Goal: Transaction & Acquisition: Purchase product/service

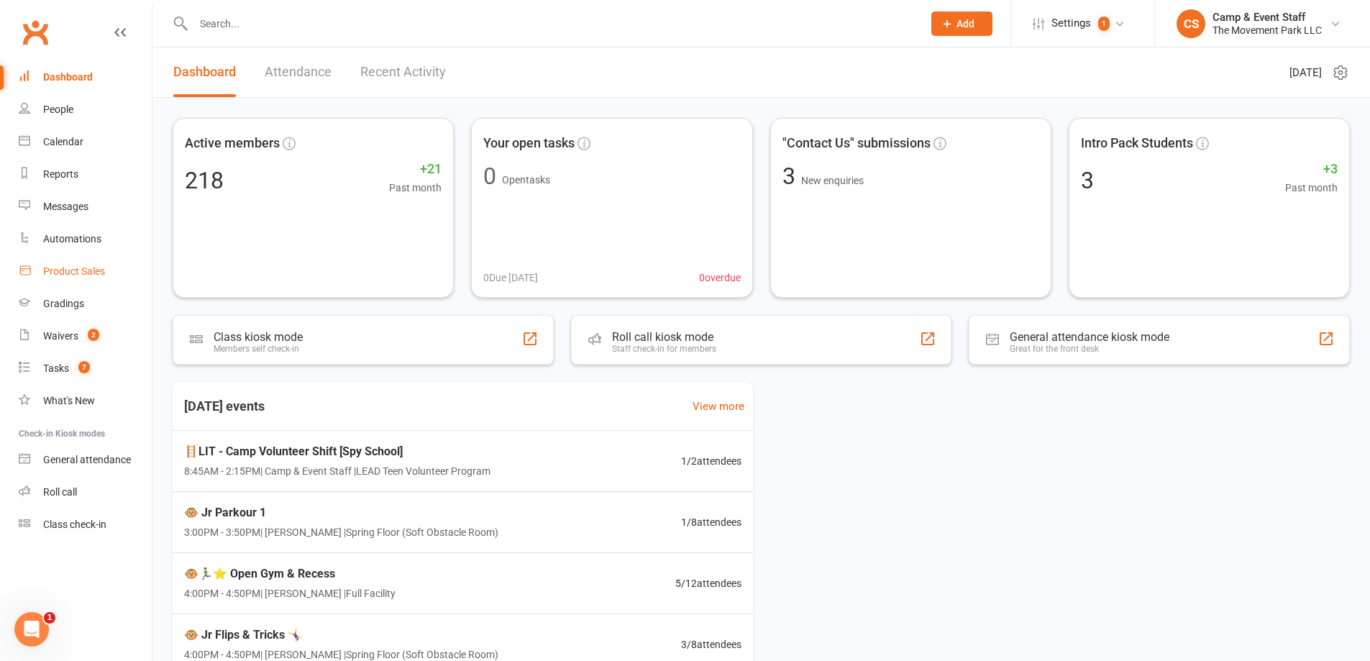
click at [78, 275] on div "Product Sales" at bounding box center [74, 271] width 62 height 12
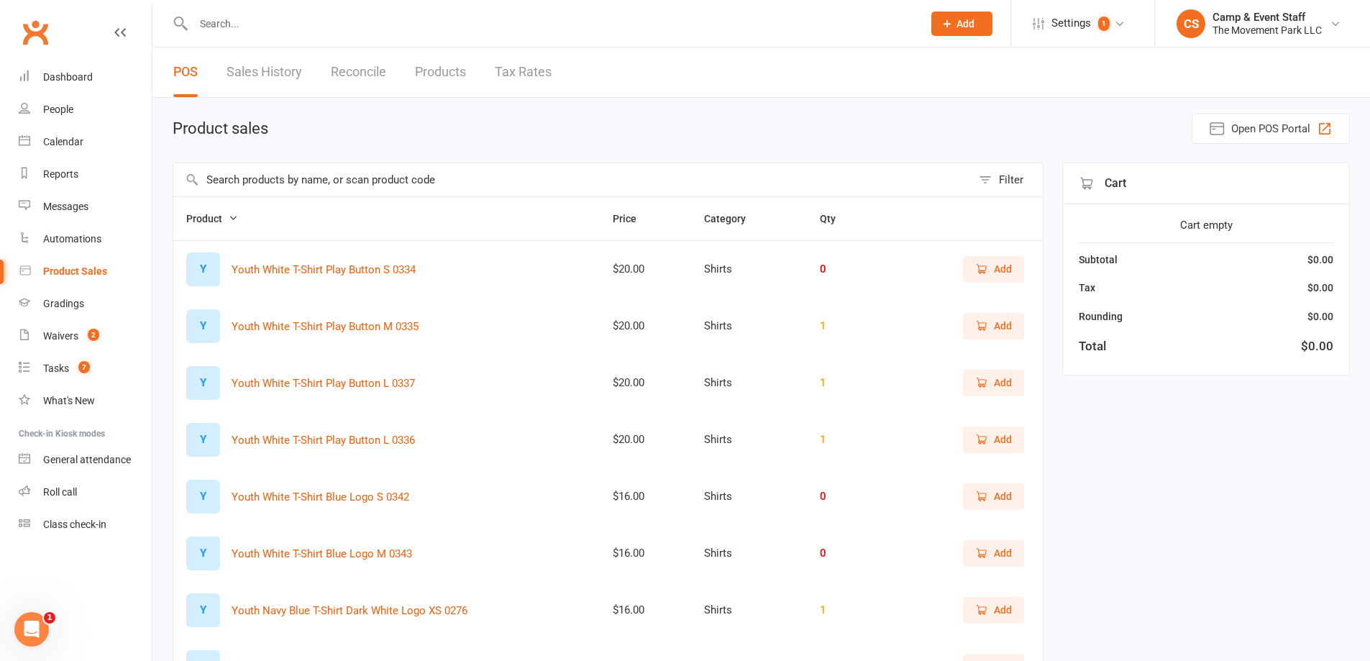
click at [421, 188] on input "text" at bounding box center [572, 179] width 798 height 33
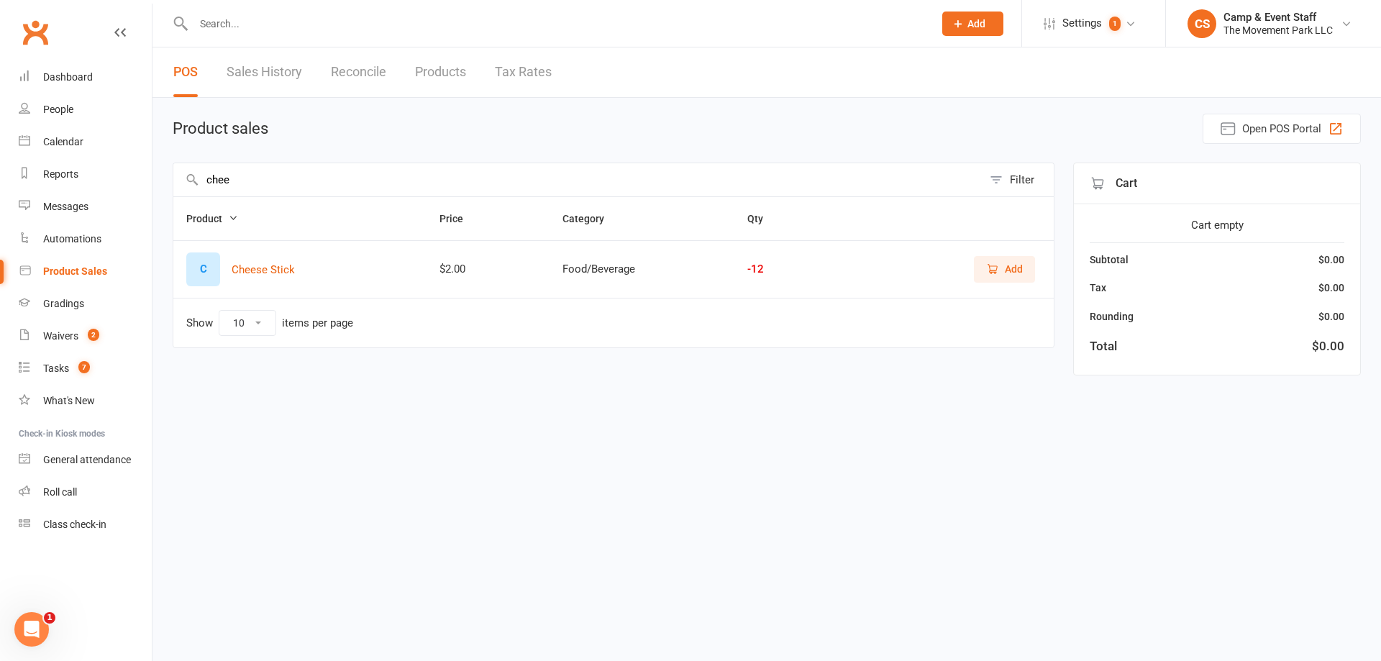
click at [1007, 281] on button "Add" at bounding box center [1004, 269] width 61 height 26
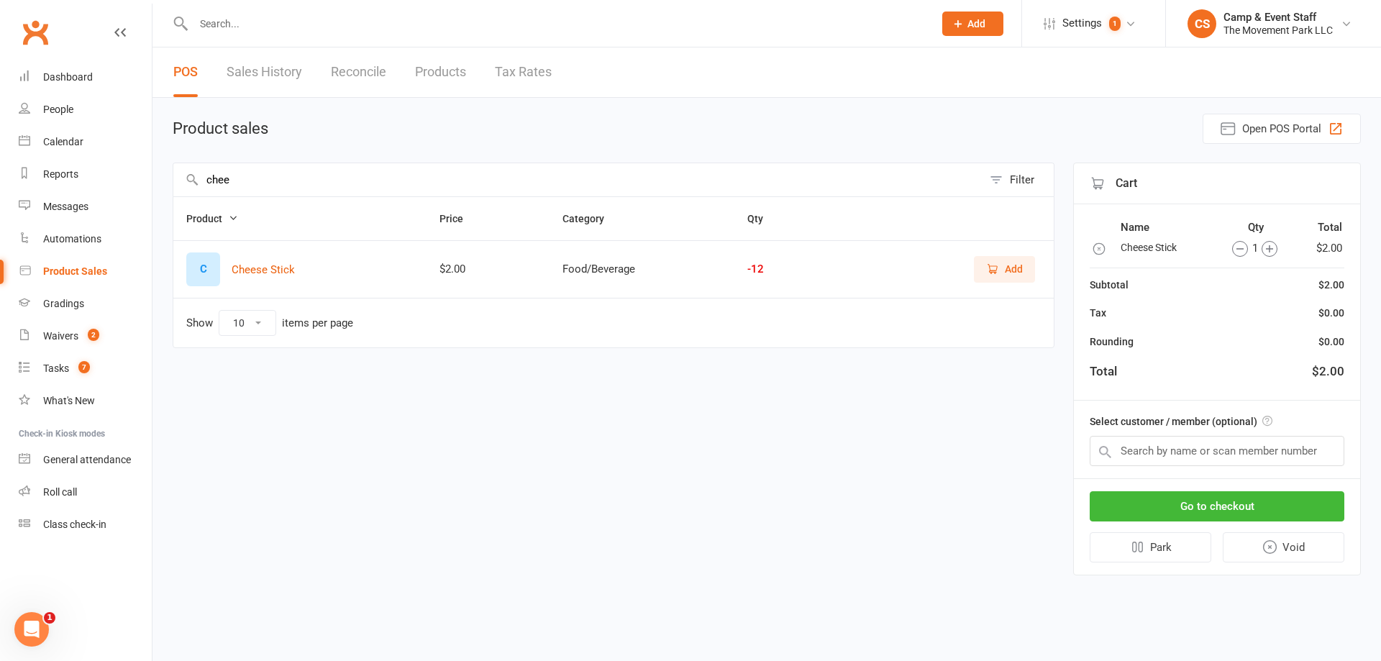
click at [1273, 252] on icon "button" at bounding box center [1270, 249] width 16 height 16
click at [299, 183] on input "chee" at bounding box center [577, 179] width 809 height 33
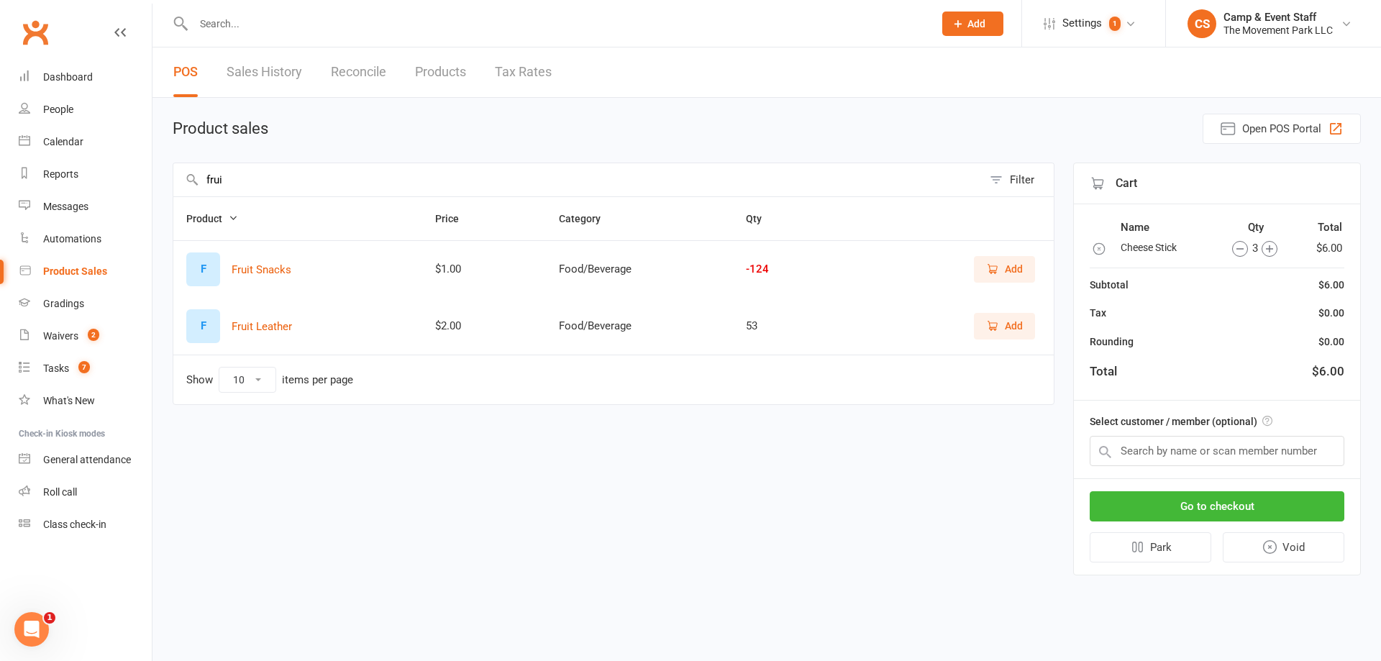
click at [979, 330] on button "Add" at bounding box center [1004, 326] width 61 height 26
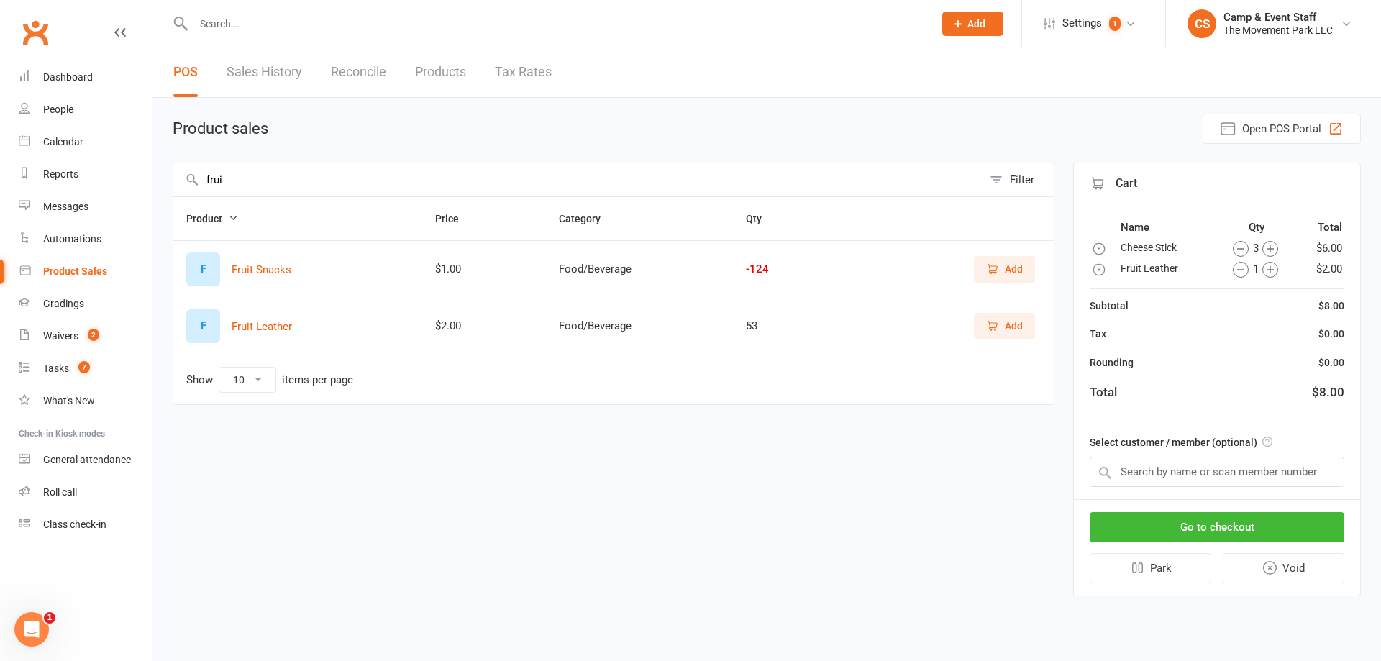
click at [1275, 271] on icon "button" at bounding box center [1270, 270] width 16 height 16
click at [392, 175] on input "frui" at bounding box center [577, 179] width 809 height 33
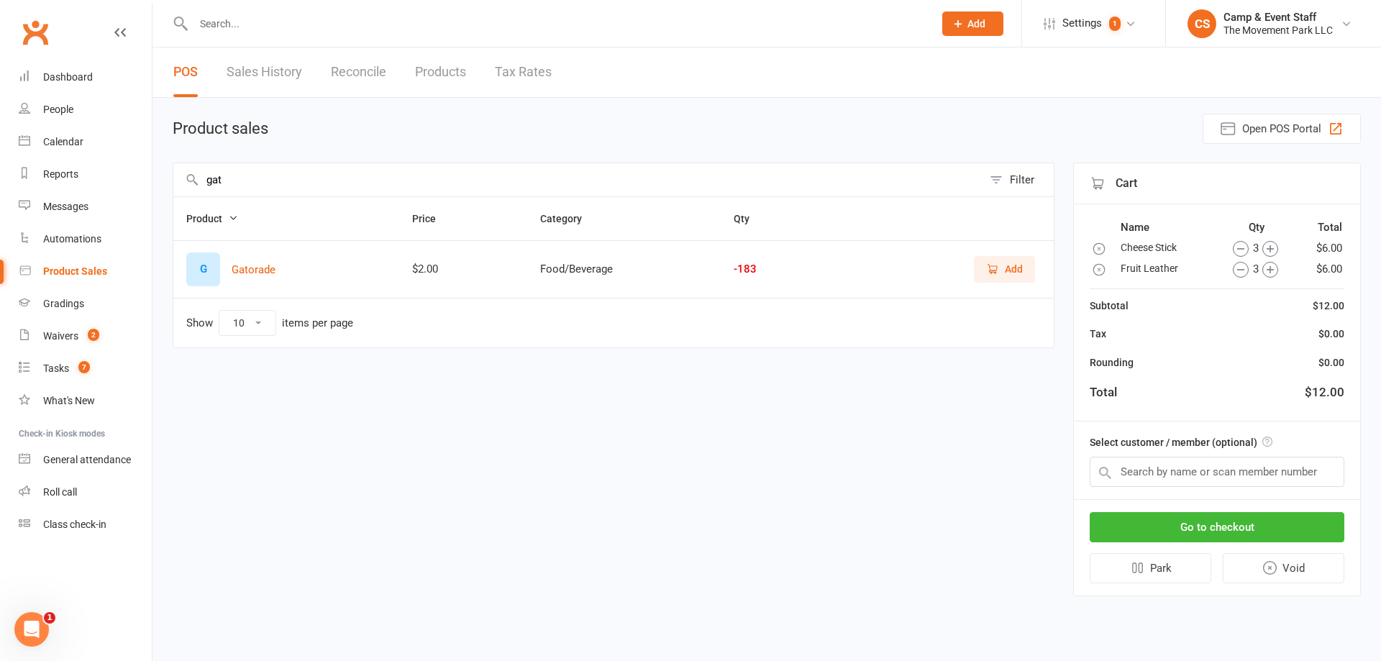
click at [1011, 273] on span "Add" at bounding box center [1014, 269] width 18 height 16
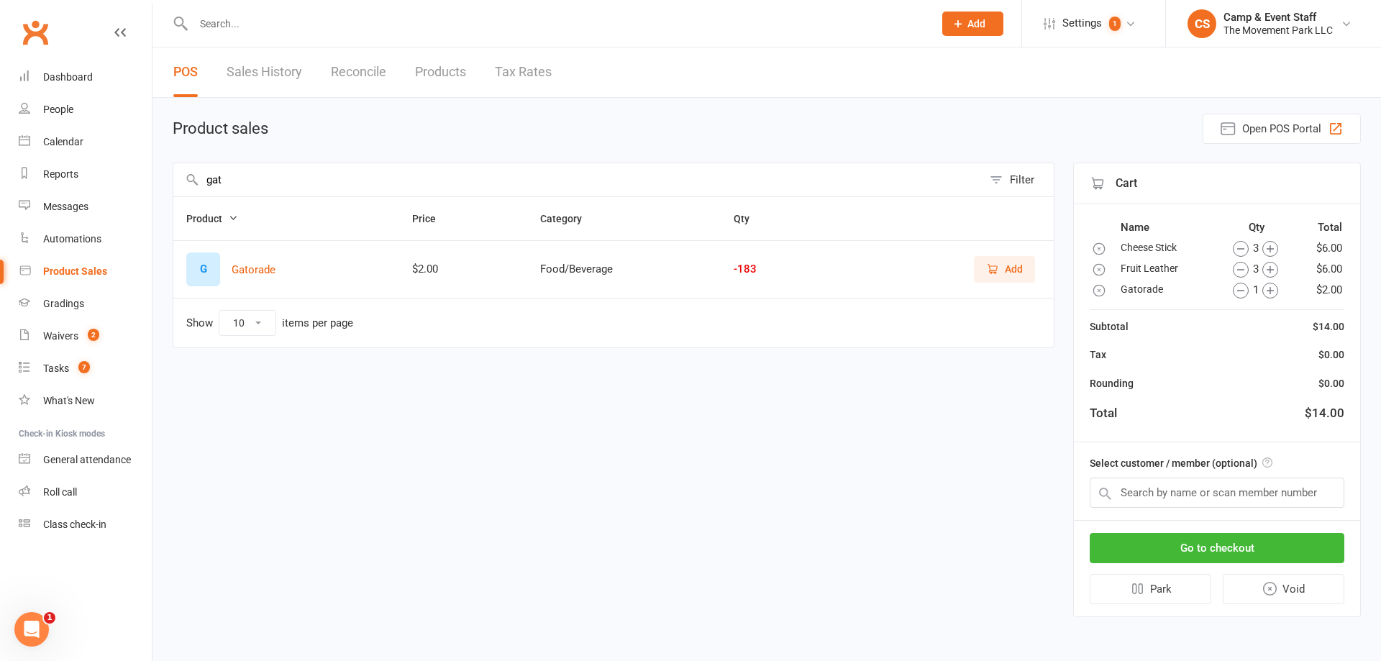
click at [1269, 291] on icon "button" at bounding box center [1270, 291] width 16 height 16
click at [483, 165] on input "gat" at bounding box center [577, 179] width 809 height 33
type input "pop"
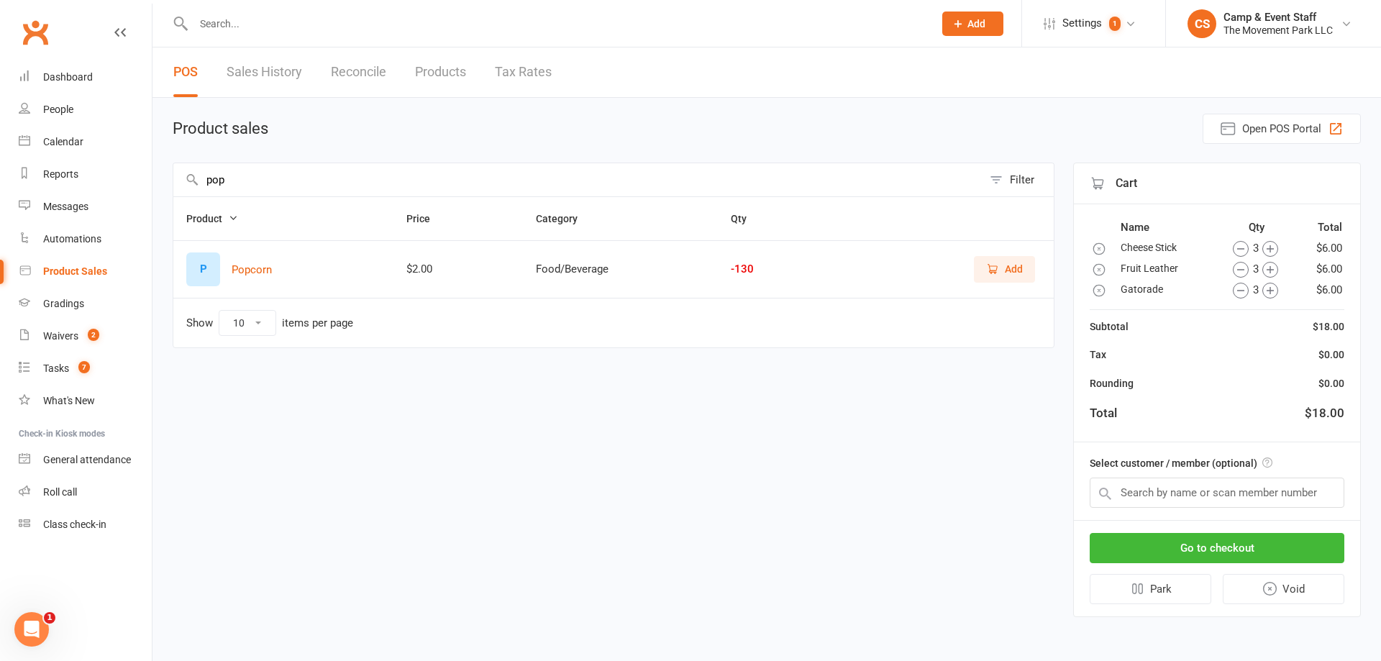
click at [1003, 267] on span "Add" at bounding box center [1004, 269] width 37 height 16
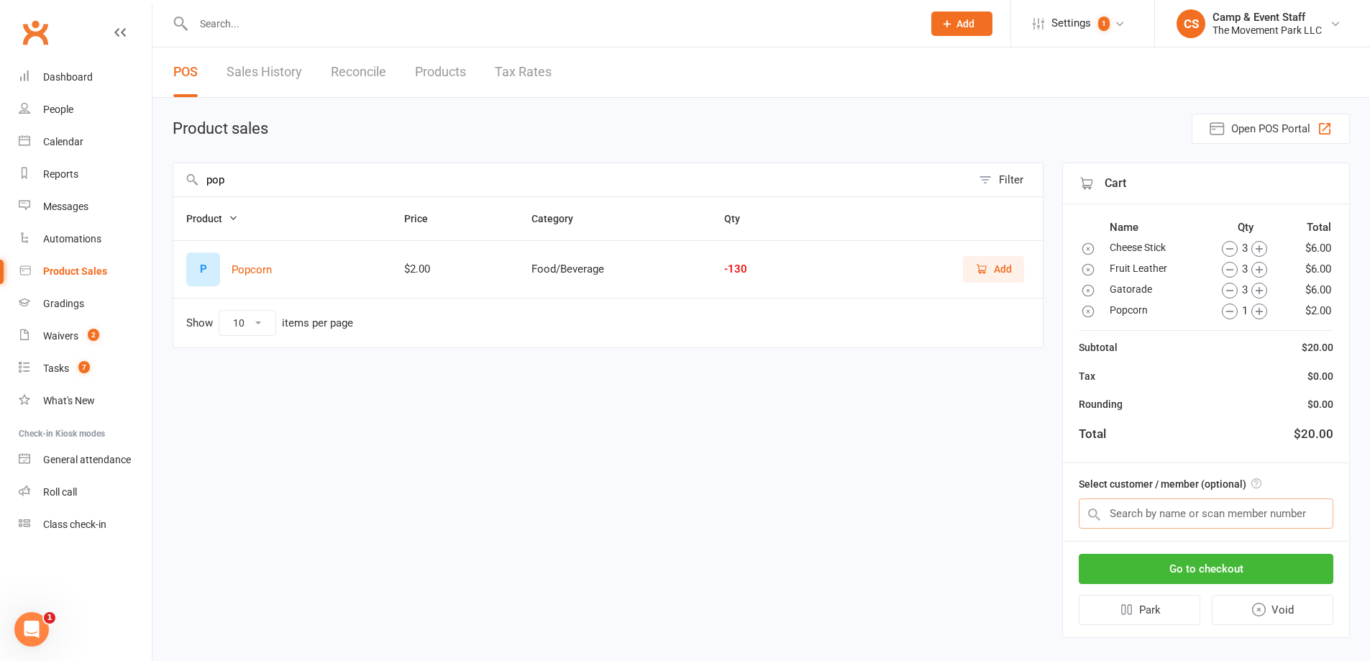
click at [1265, 501] on input "text" at bounding box center [1206, 513] width 255 height 30
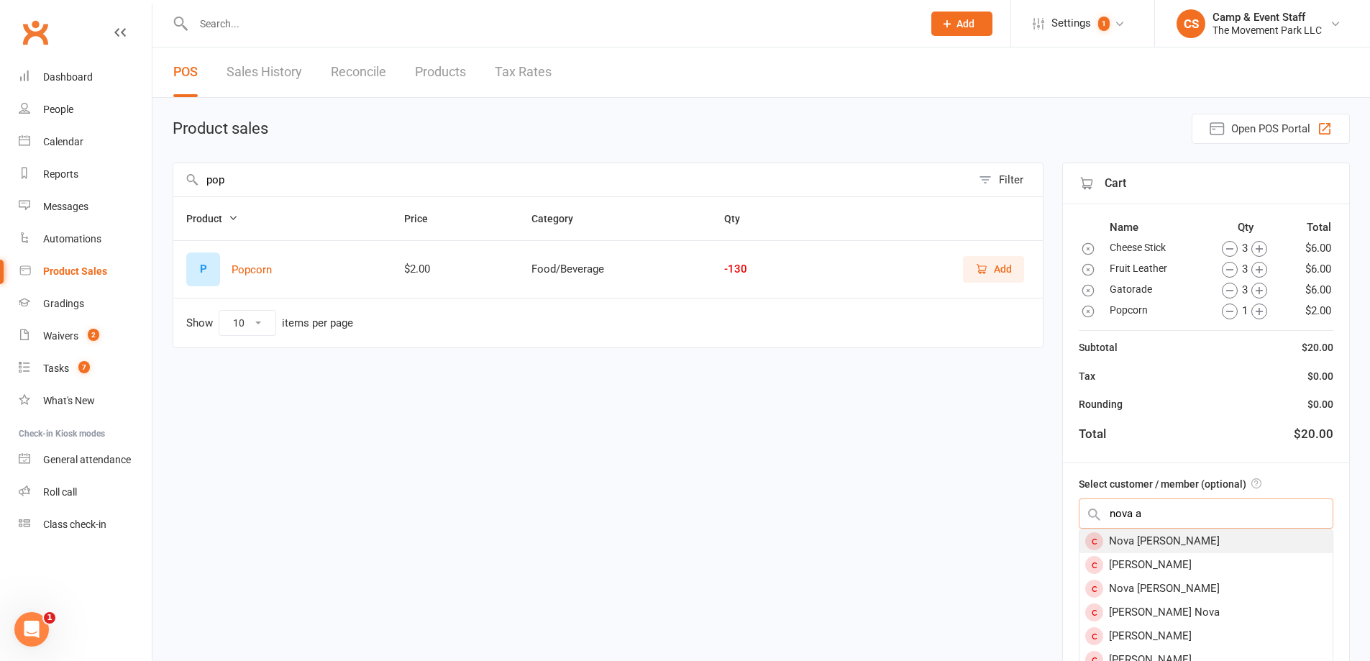
type input "nova a"
click at [1177, 549] on div "Nova Alsop" at bounding box center [1206, 541] width 253 height 24
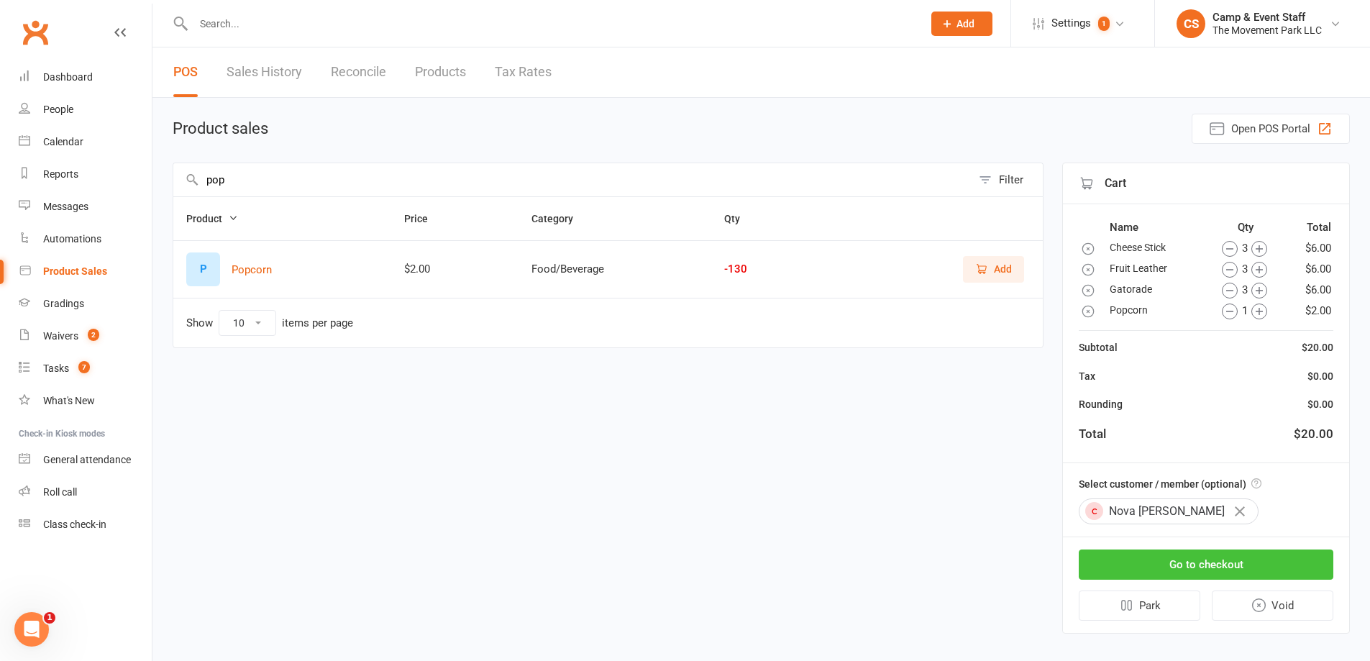
click at [1235, 564] on button "Go to checkout" at bounding box center [1206, 565] width 255 height 30
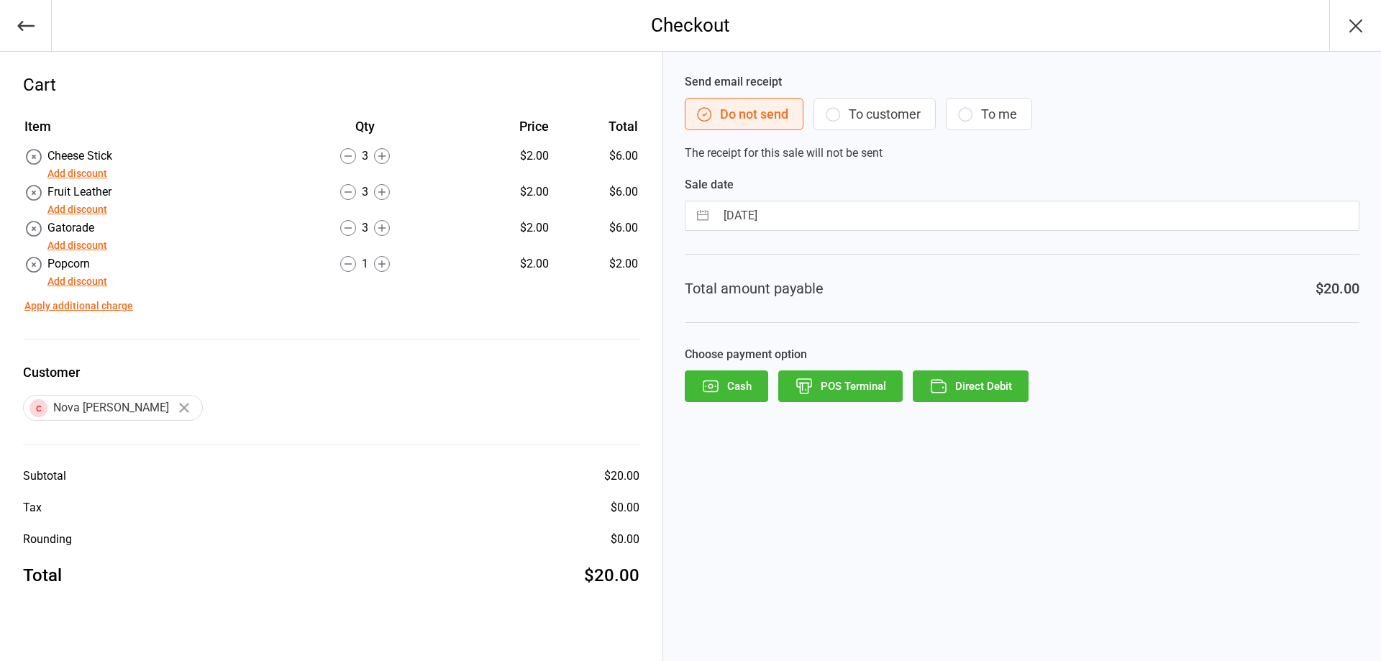
click at [961, 380] on button "Direct Debit" at bounding box center [971, 386] width 116 height 32
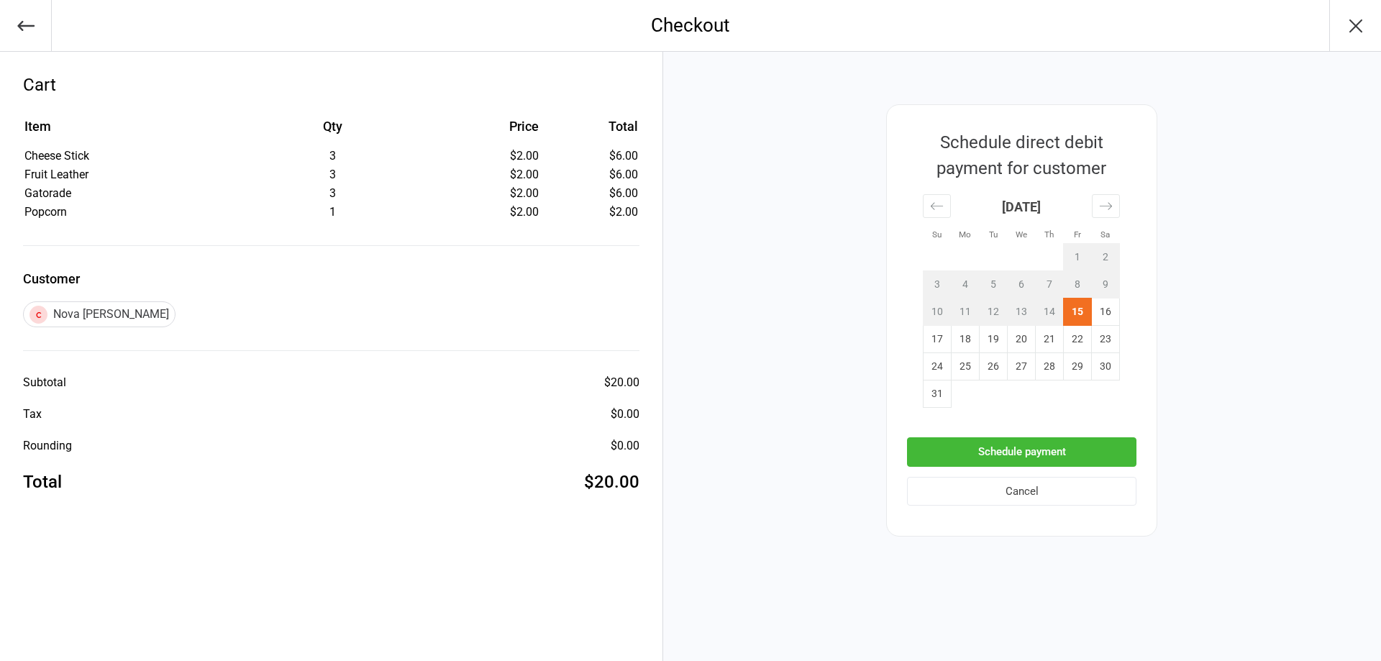
click at [1039, 448] on button "Schedule payment" at bounding box center [1021, 451] width 229 height 29
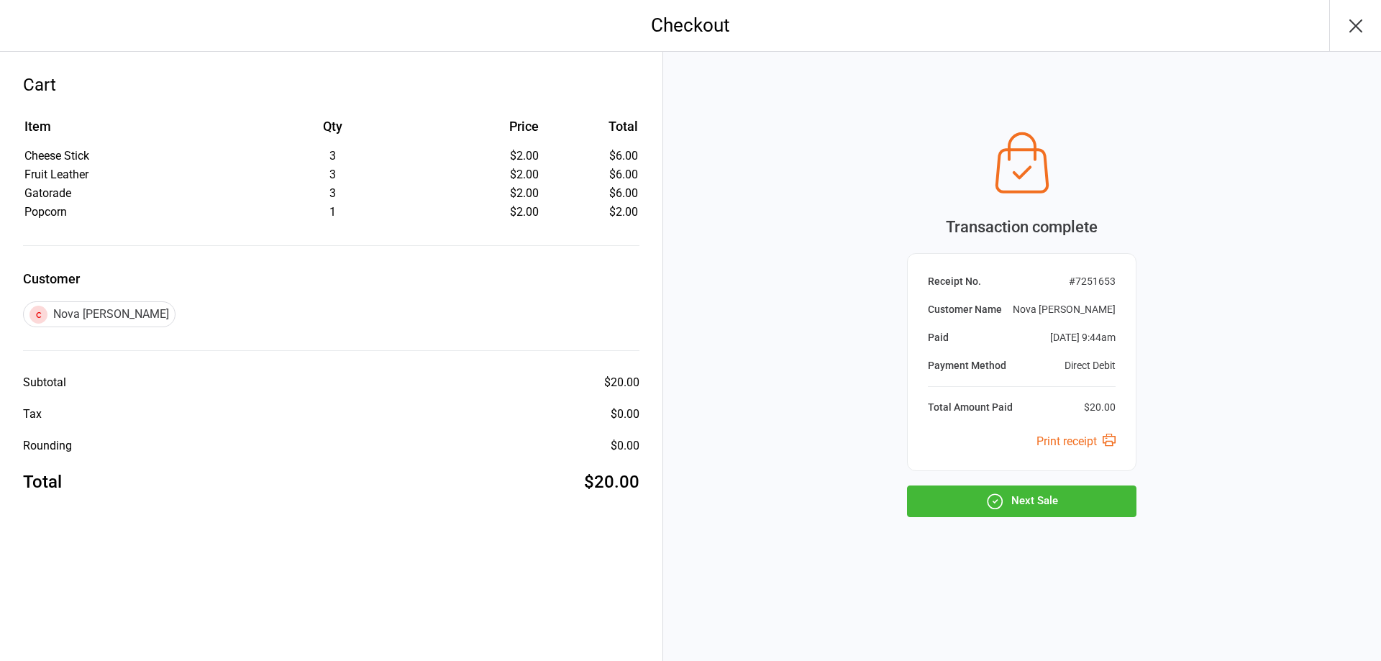
click at [992, 509] on icon "button" at bounding box center [994, 501] width 19 height 19
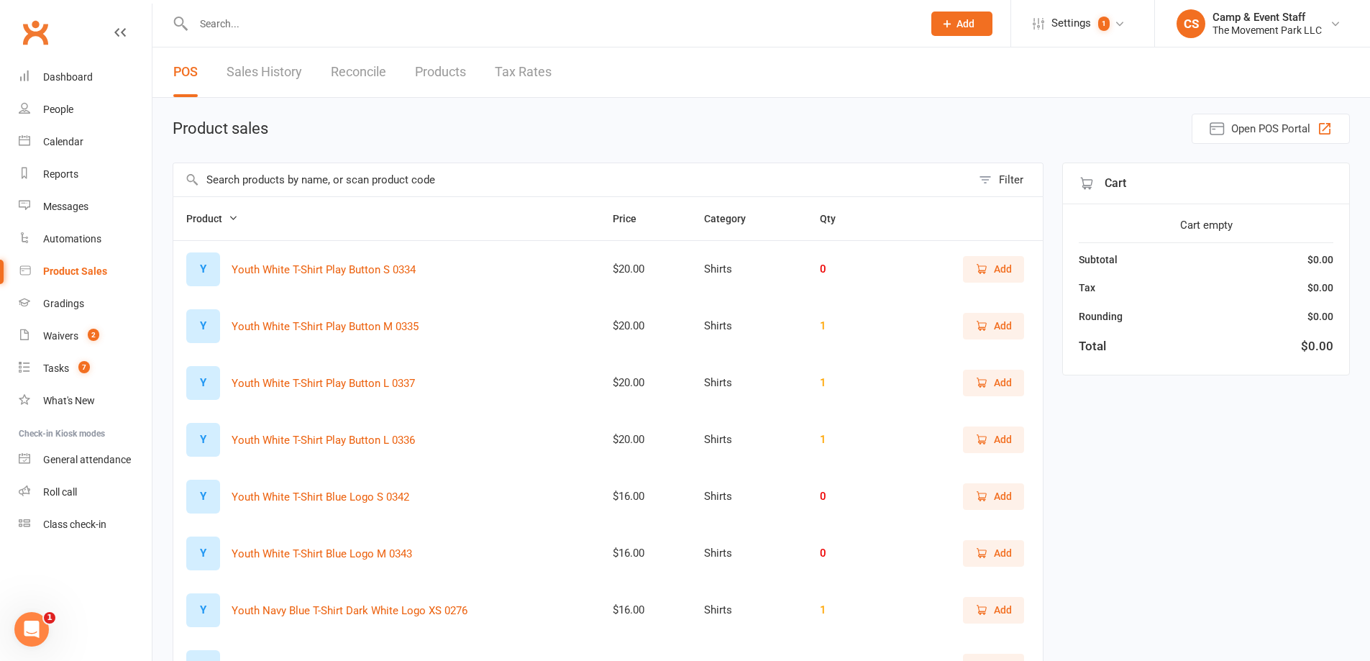
click at [311, 178] on input "text" at bounding box center [572, 179] width 798 height 33
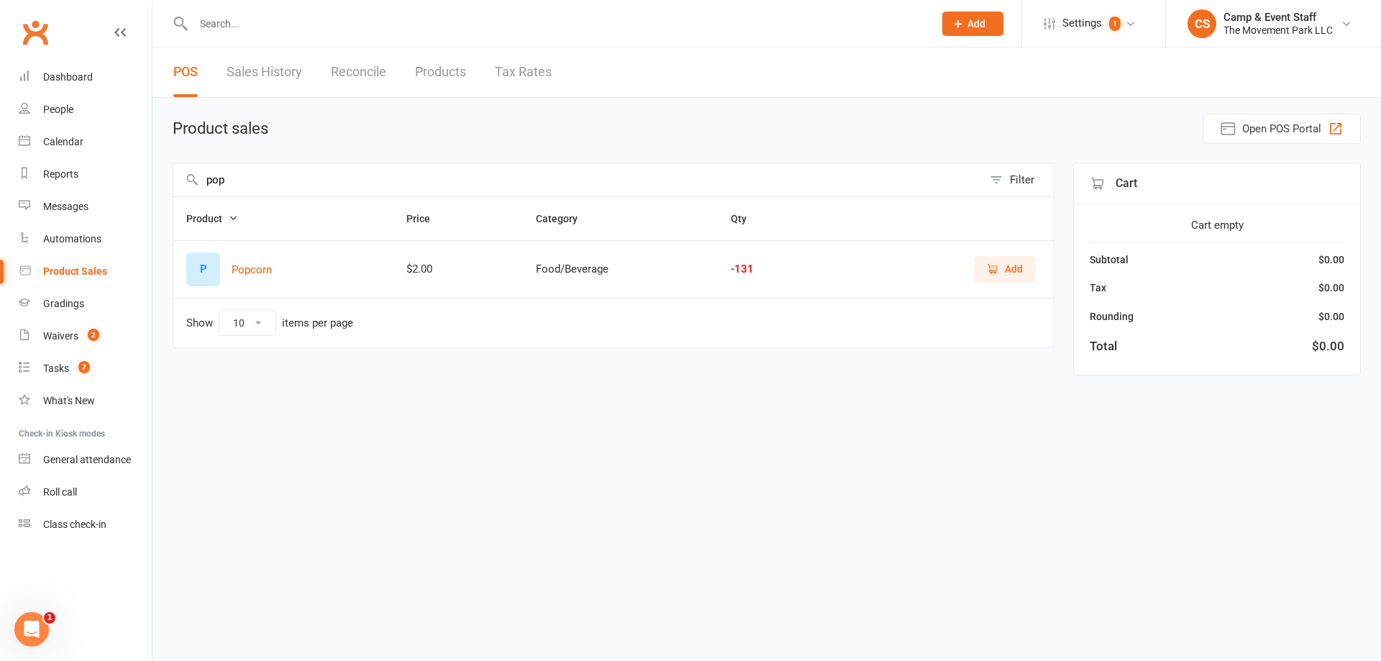
type input "pop"
drag, startPoint x: 998, startPoint y: 268, endPoint x: 1047, endPoint y: 255, distance: 51.1
click at [998, 267] on icon "button" at bounding box center [992, 269] width 13 height 13
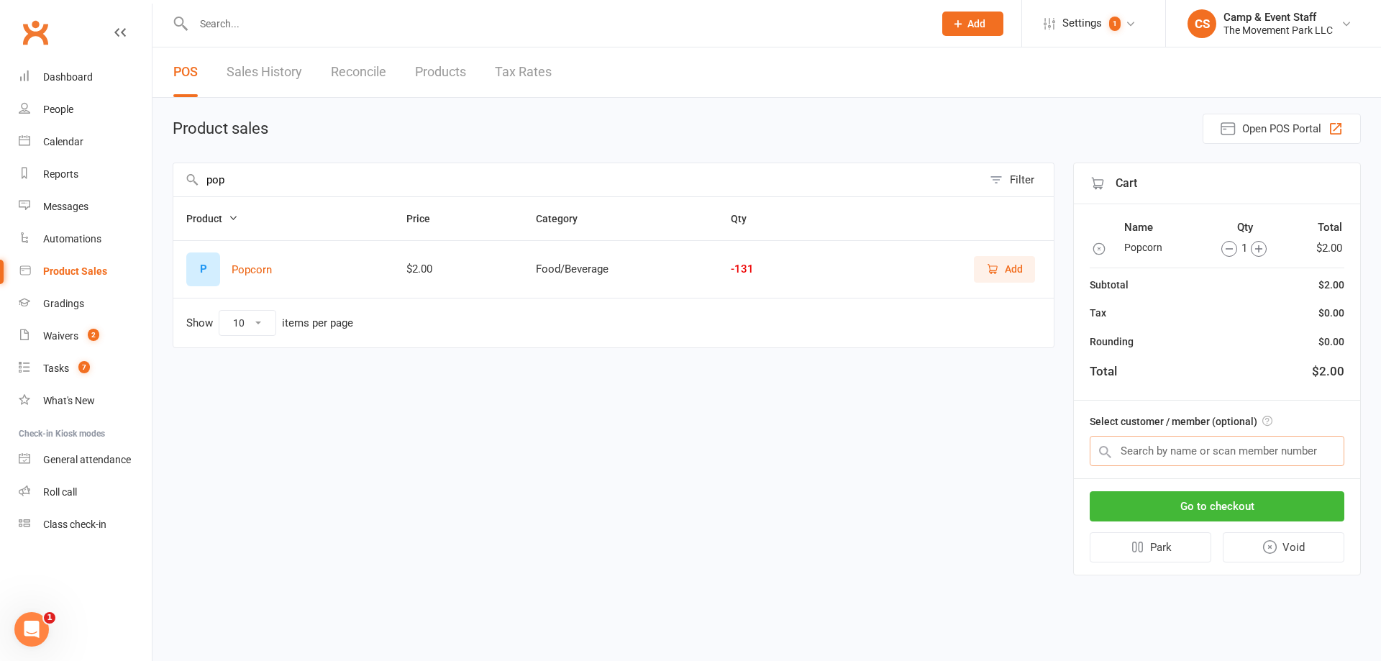
click at [1222, 442] on input "text" at bounding box center [1217, 451] width 255 height 30
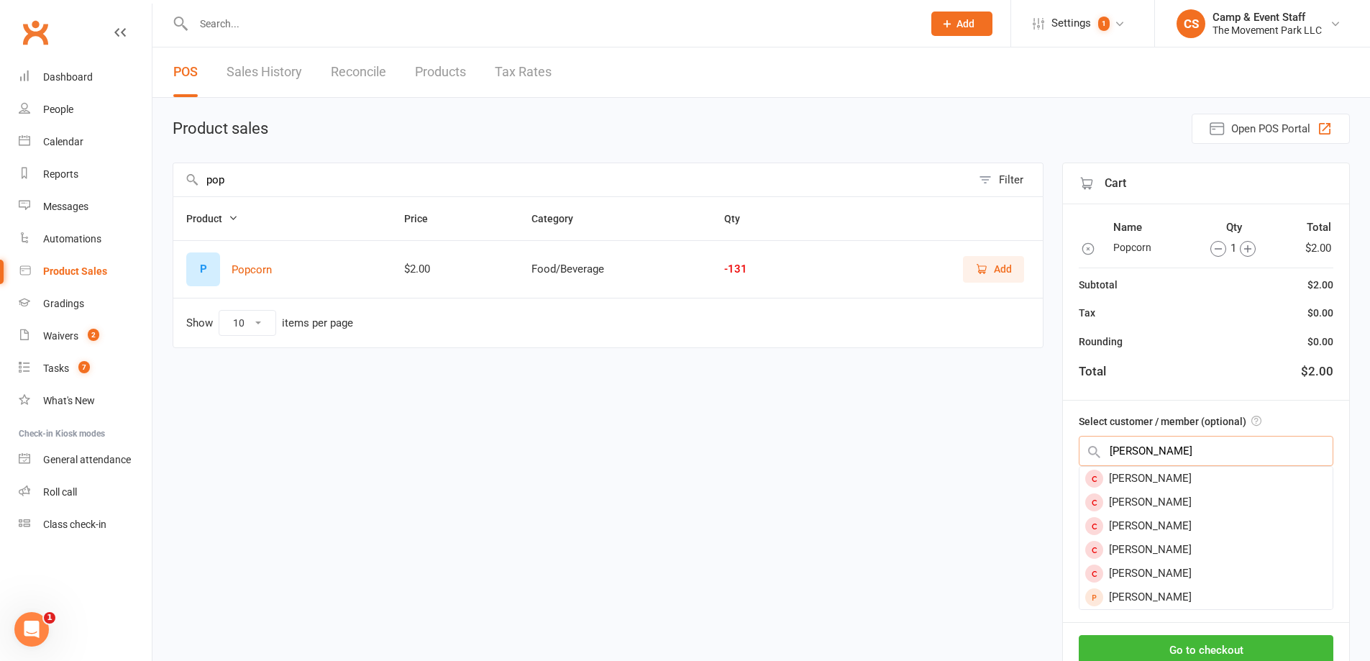
type input "alexander kl"
click at [1211, 473] on div "Alexander Klingler" at bounding box center [1206, 479] width 253 height 24
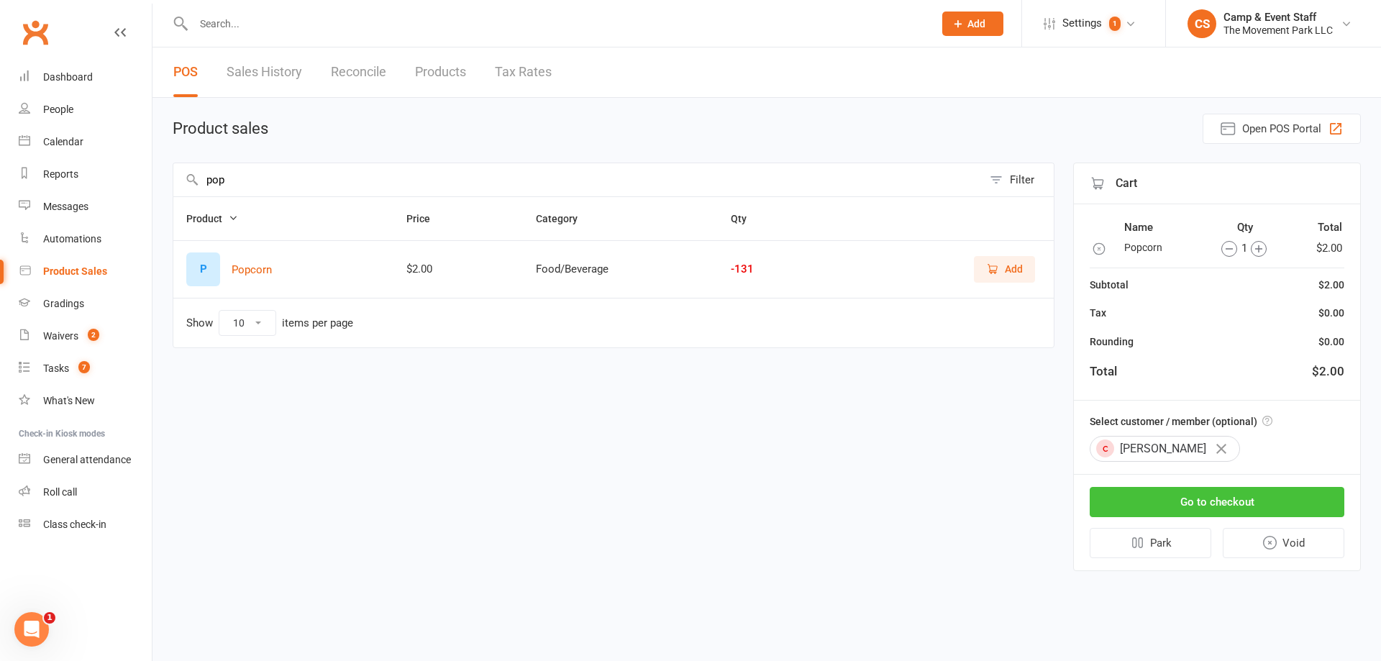
click at [1208, 494] on button "Go to checkout" at bounding box center [1217, 502] width 255 height 30
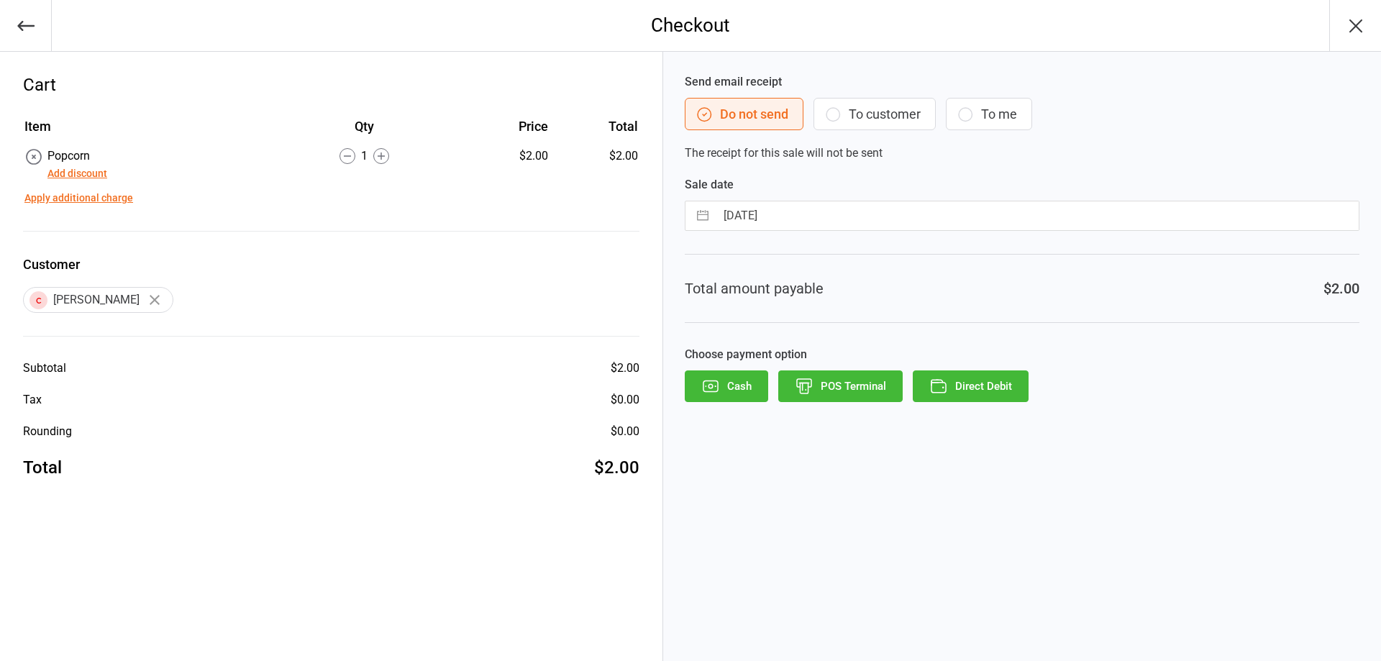
click at [735, 396] on button "Cash" at bounding box center [726, 386] width 83 height 32
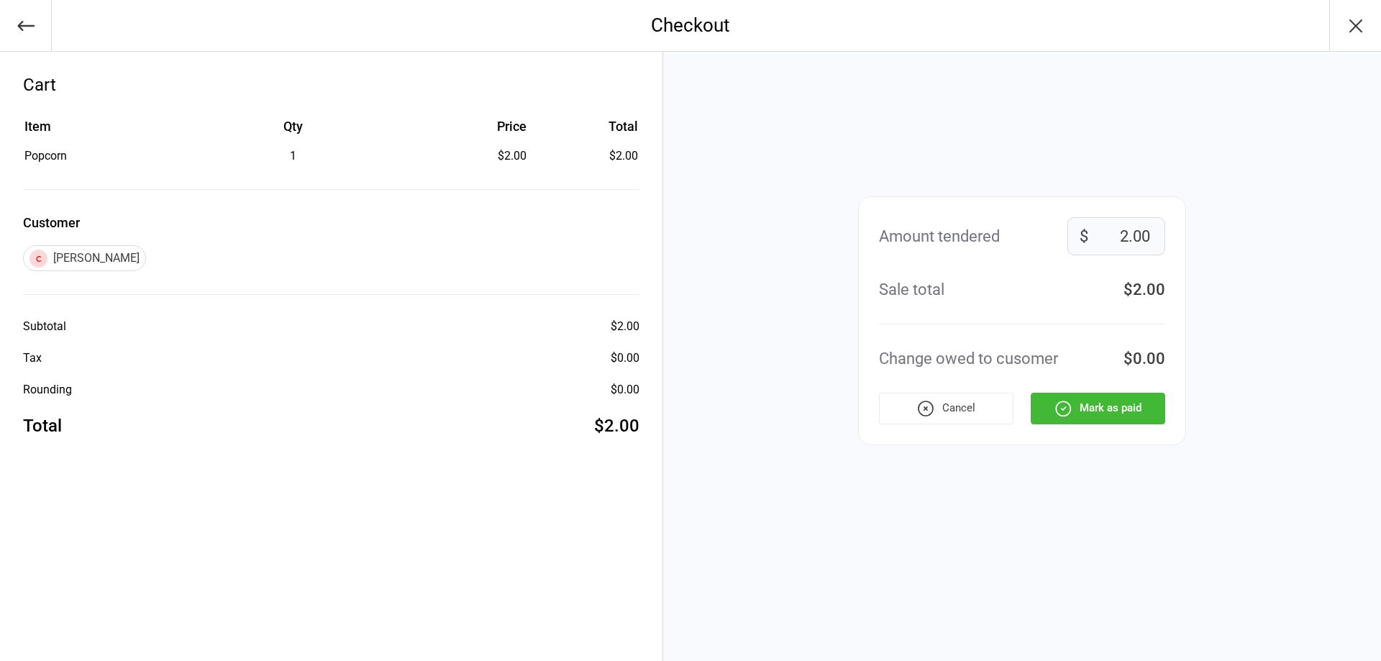
click at [1104, 412] on button "Mark as paid" at bounding box center [1098, 409] width 135 height 32
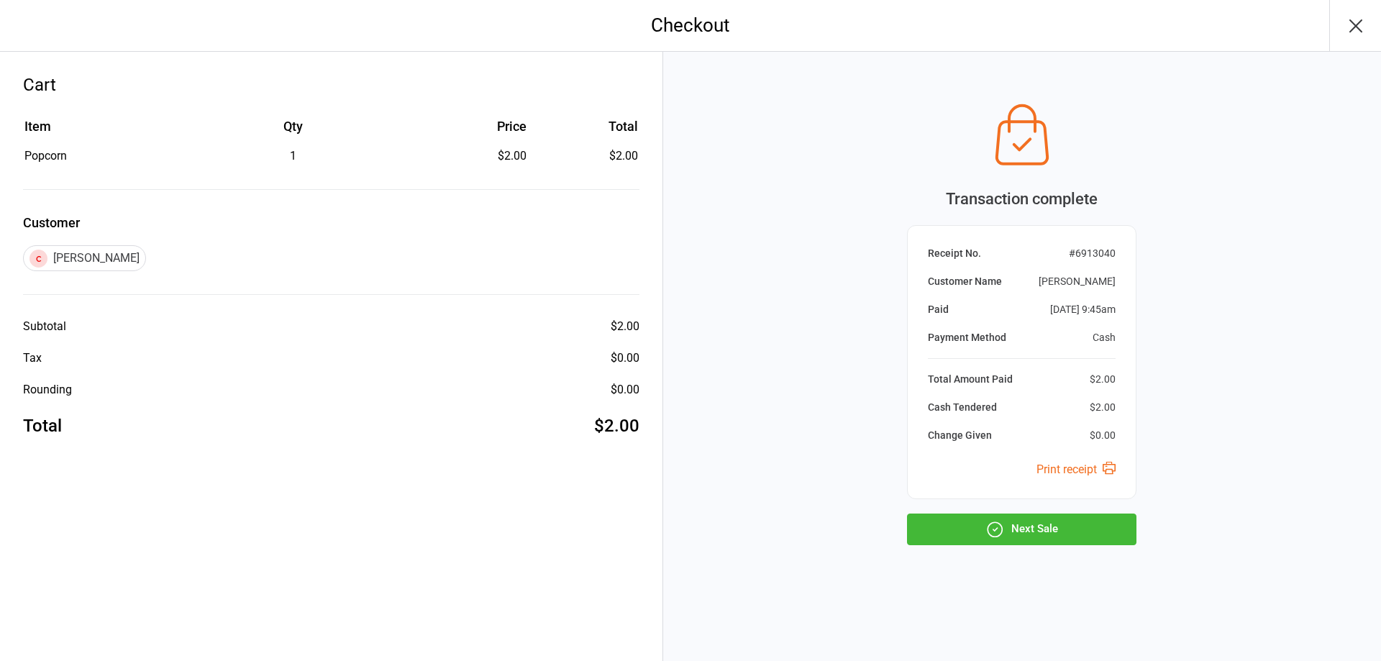
click at [1023, 526] on button "Next Sale" at bounding box center [1021, 530] width 229 height 32
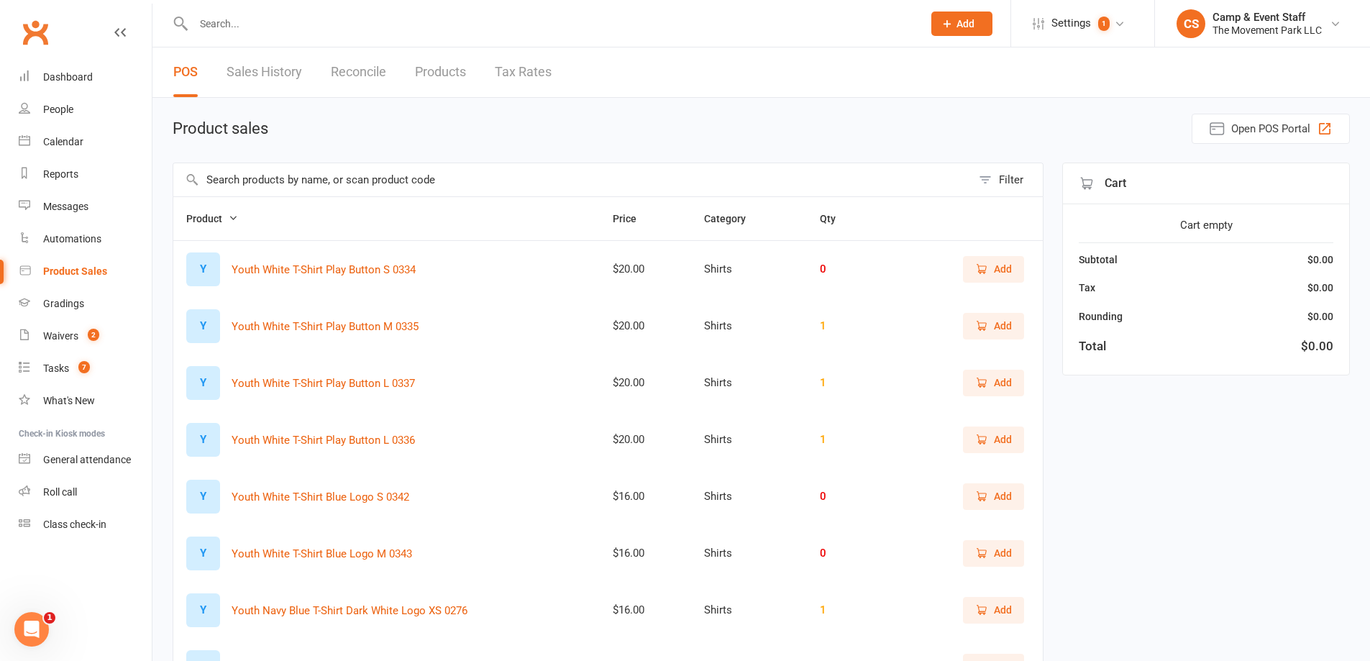
click at [353, 181] on input "text" at bounding box center [572, 179] width 798 height 33
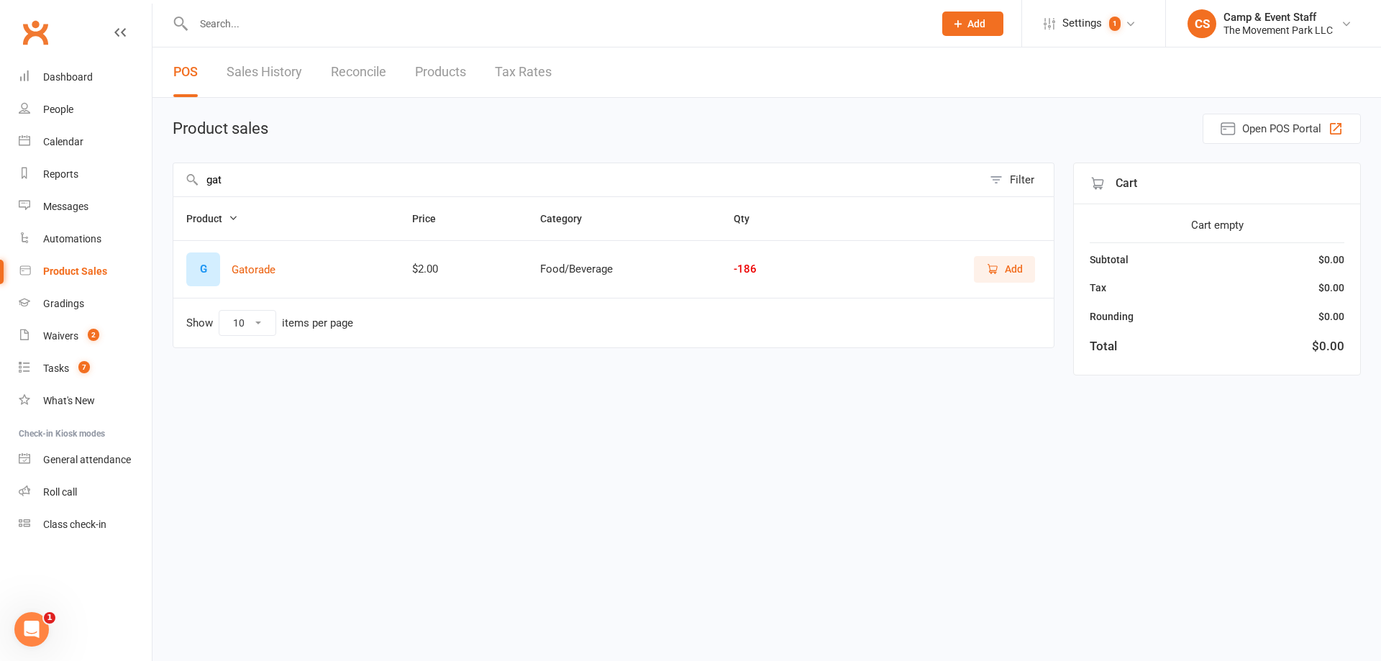
click at [1007, 267] on span "Add" at bounding box center [1014, 269] width 18 height 16
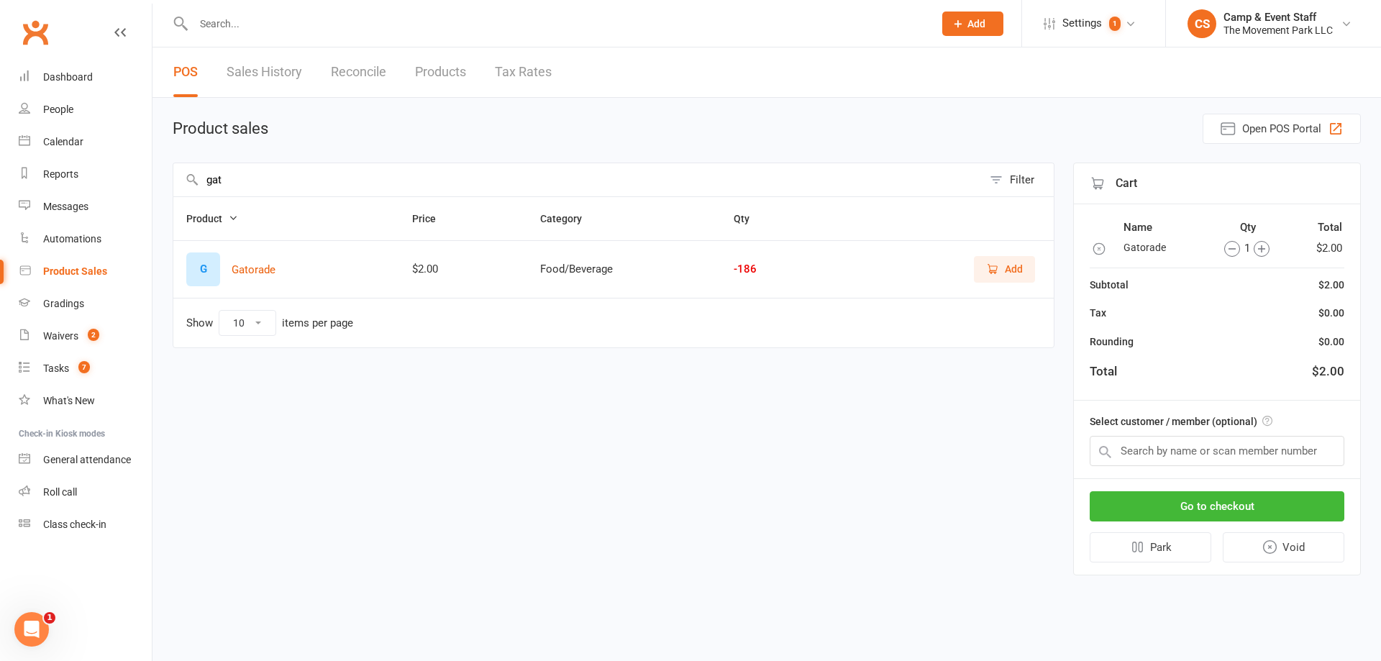
click at [446, 180] on input "gat" at bounding box center [577, 179] width 809 height 33
click at [1011, 263] on span "Add" at bounding box center [1014, 269] width 18 height 16
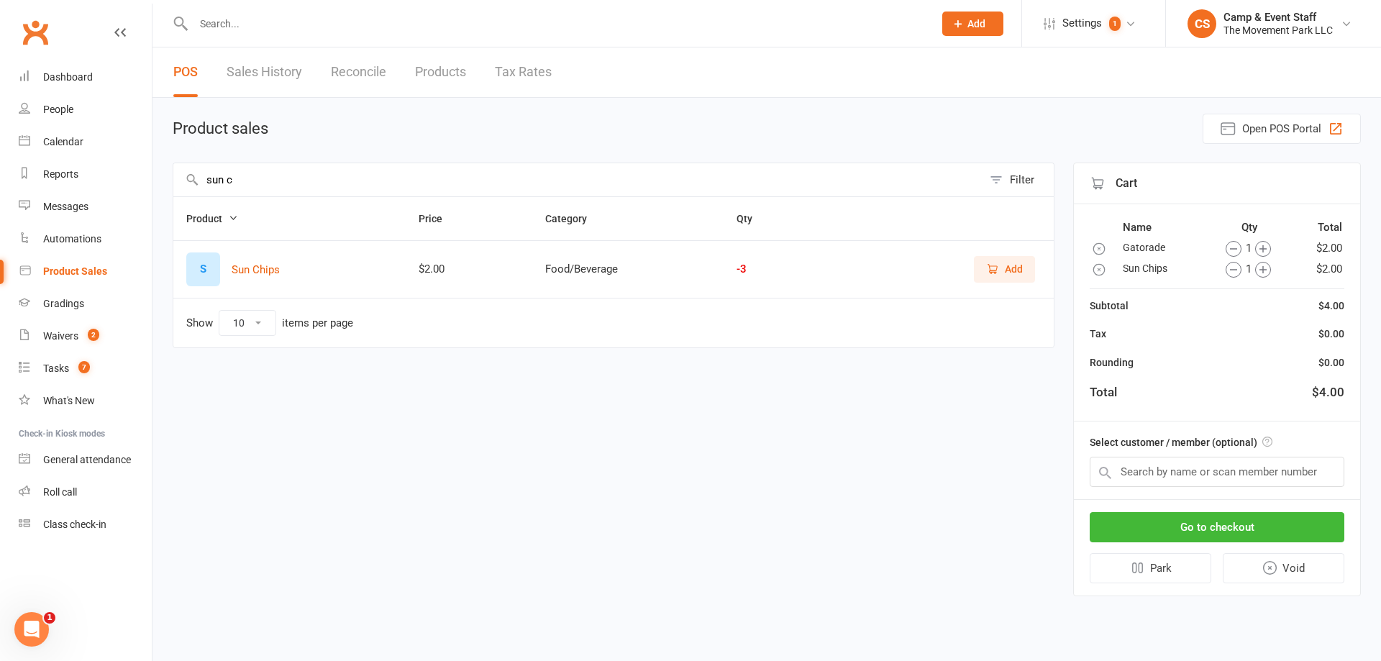
click at [407, 166] on input "sun c" at bounding box center [577, 179] width 809 height 33
click at [407, 172] on input "sun c" at bounding box center [577, 179] width 809 height 33
click at [397, 175] on input "sun c" at bounding box center [577, 179] width 809 height 33
drag, startPoint x: 305, startPoint y: 163, endPoint x: 265, endPoint y: 163, distance: 40.3
click at [293, 163] on div "sun c Filter" at bounding box center [614, 180] width 882 height 34
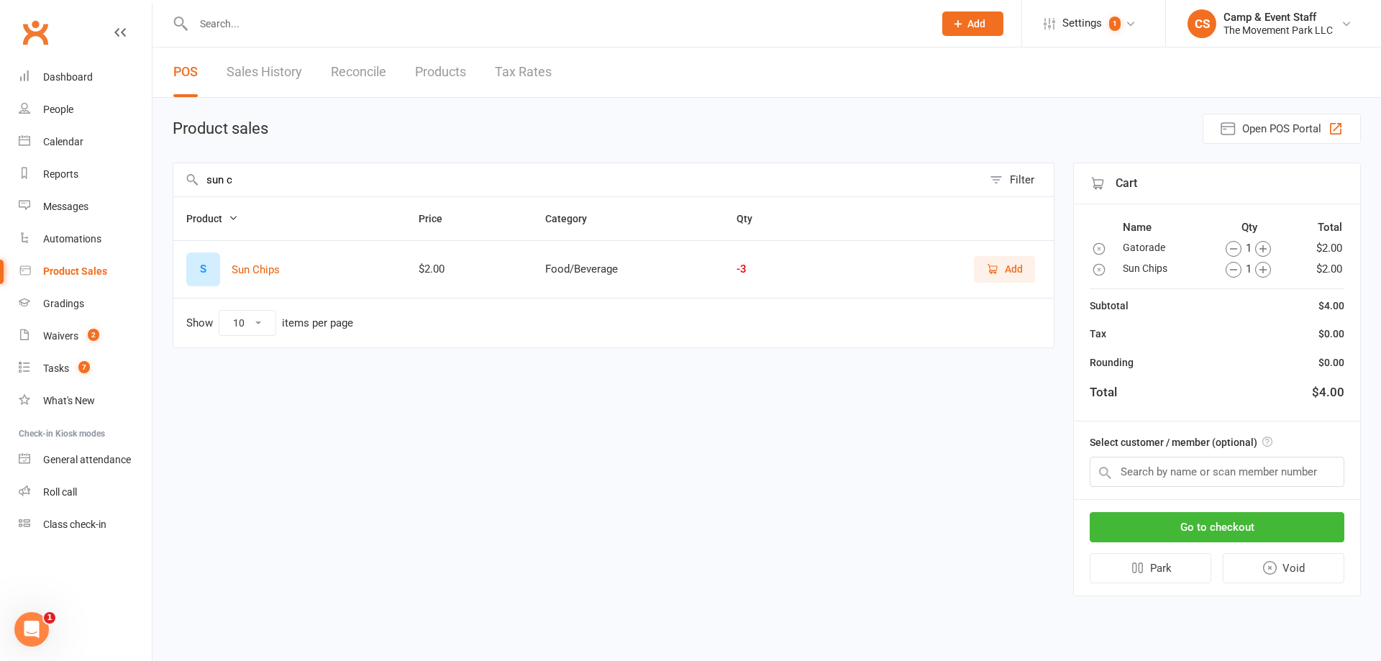
drag, startPoint x: 245, startPoint y: 165, endPoint x: 238, endPoint y: 168, distance: 8.0
click at [242, 166] on input "sun c" at bounding box center [577, 179] width 809 height 33
drag, startPoint x: 237, startPoint y: 175, endPoint x: 132, endPoint y: 196, distance: 107.8
click at [136, 196] on ui-view "Prospect Member Non-attending contact Class / event Appointment Task Bulk messa…" at bounding box center [690, 310] width 1381 height 613
type input "frui"
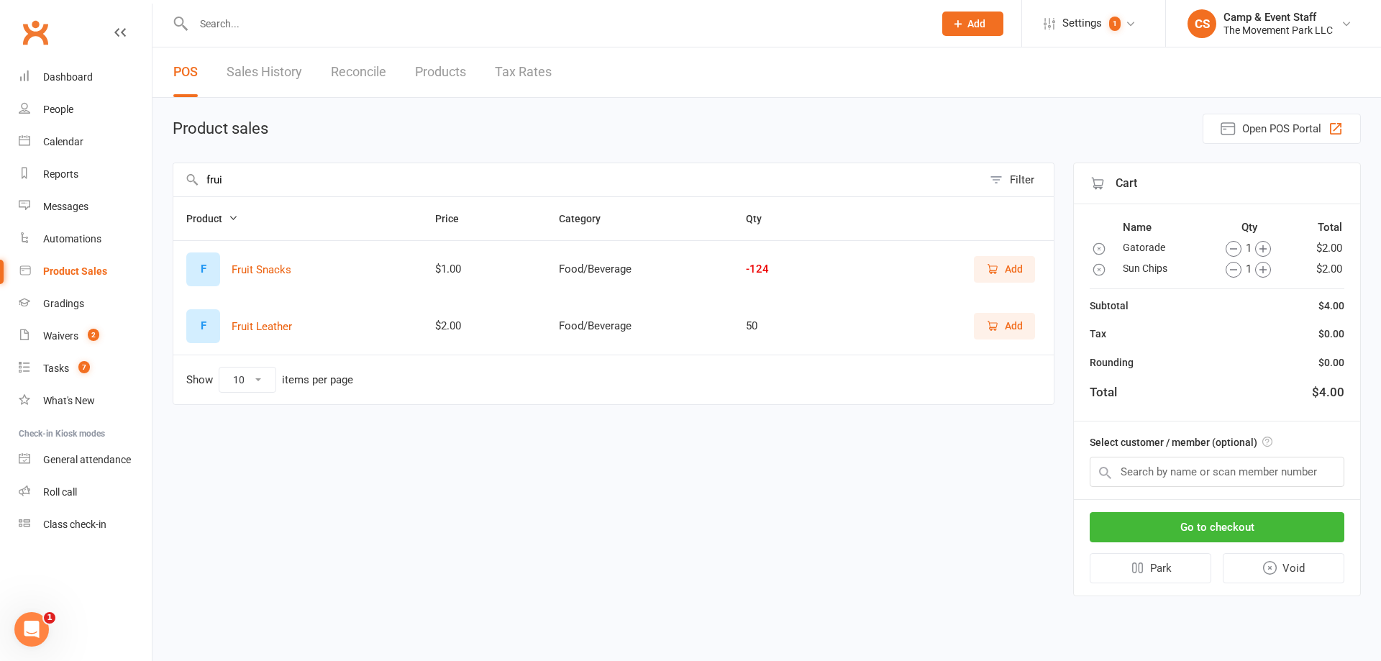
click at [1022, 269] on span "Add" at bounding box center [1014, 269] width 18 height 16
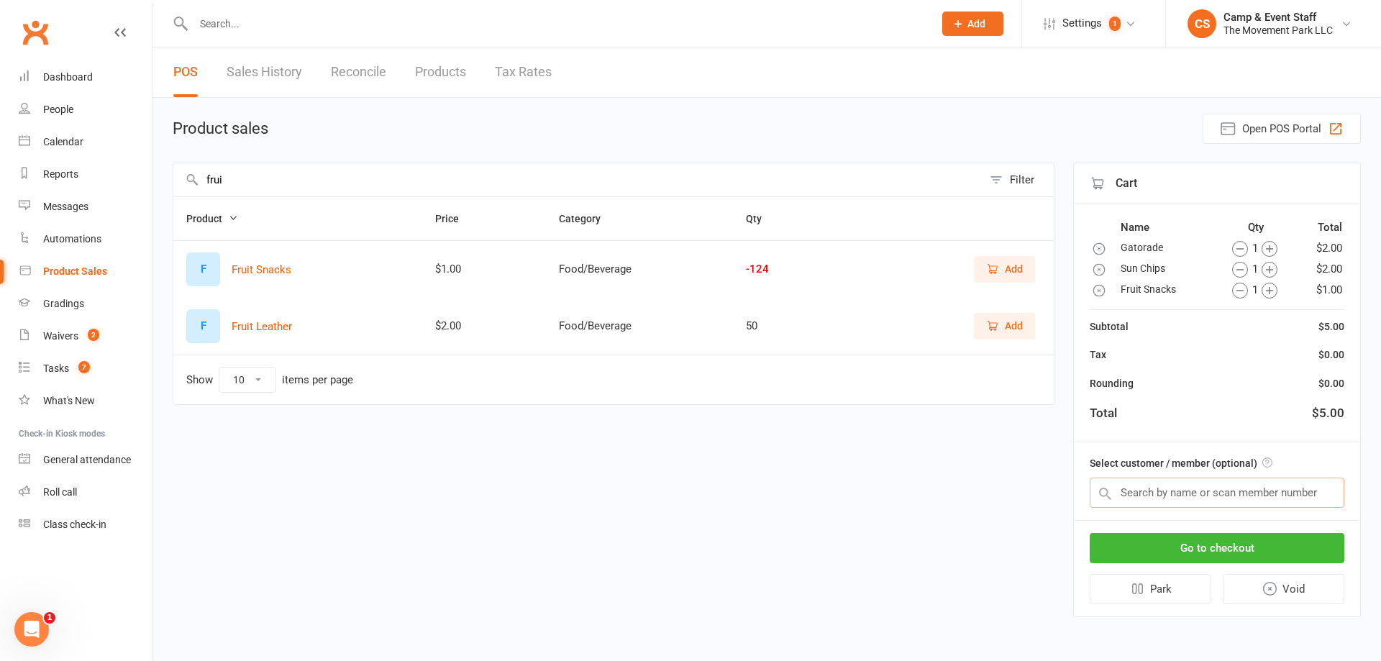
click at [1254, 496] on input "text" at bounding box center [1217, 493] width 255 height 30
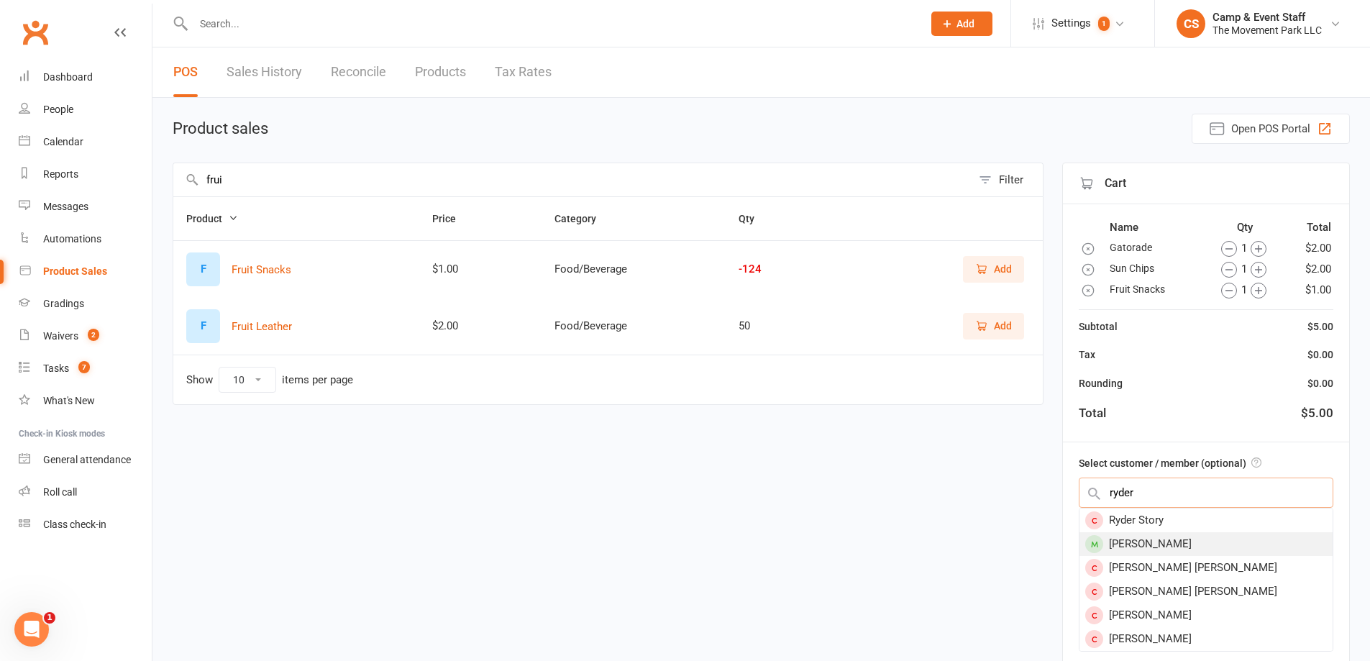
type input "ryder"
click at [1182, 541] on div "Ryder Courtney" at bounding box center [1206, 544] width 253 height 24
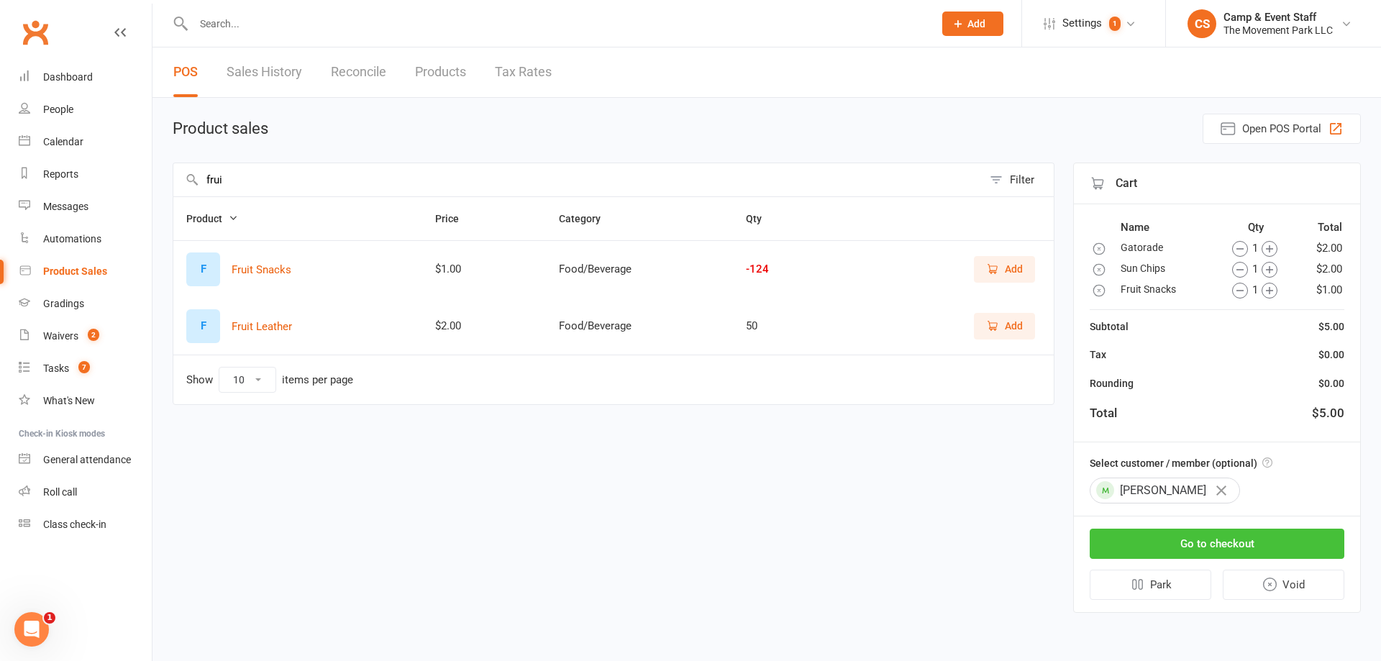
click at [1228, 543] on button "Go to checkout" at bounding box center [1217, 544] width 255 height 30
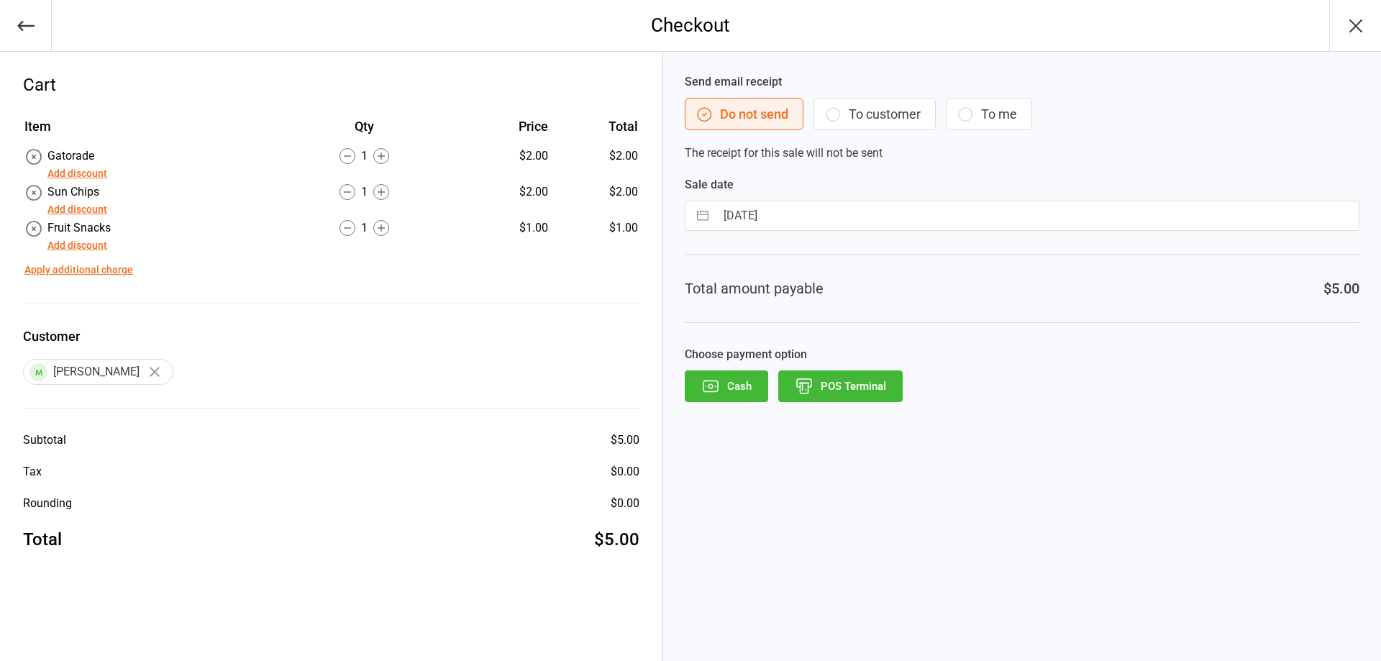
click at [91, 175] on button "Add discount" at bounding box center [77, 173] width 60 height 15
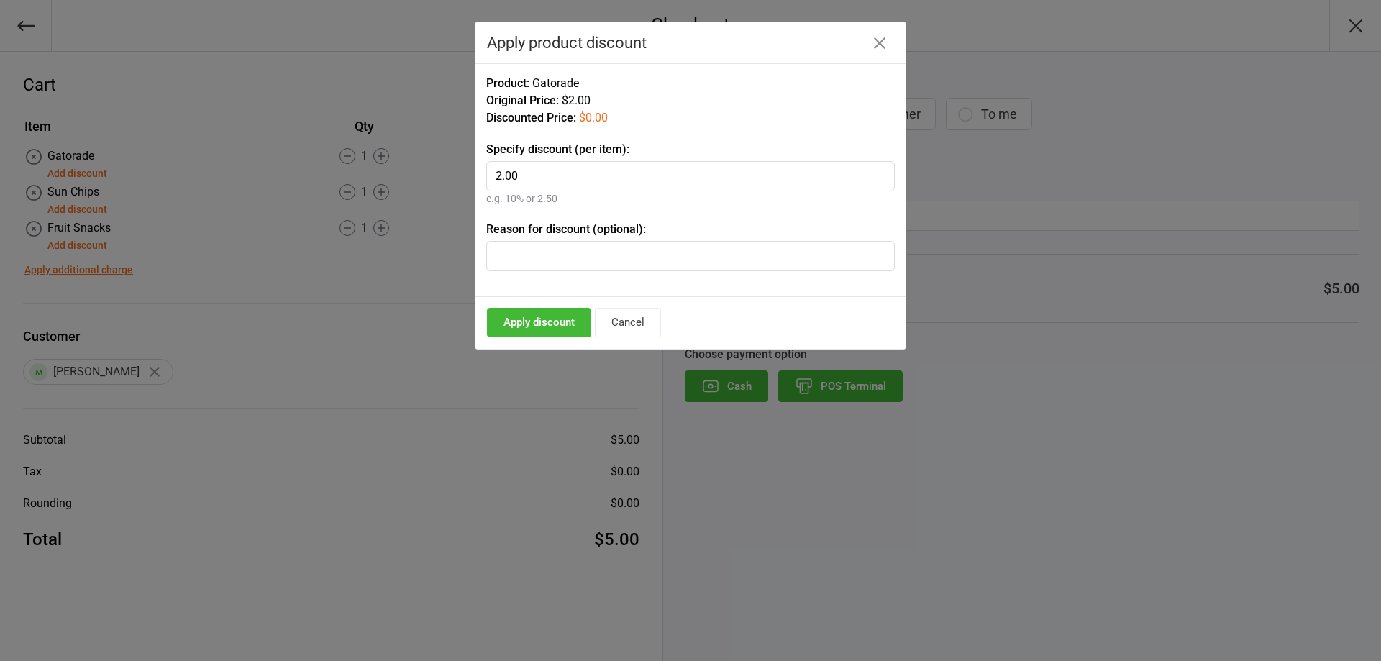
type input "2.00"
click at [552, 311] on button "Apply discount" at bounding box center [539, 322] width 104 height 29
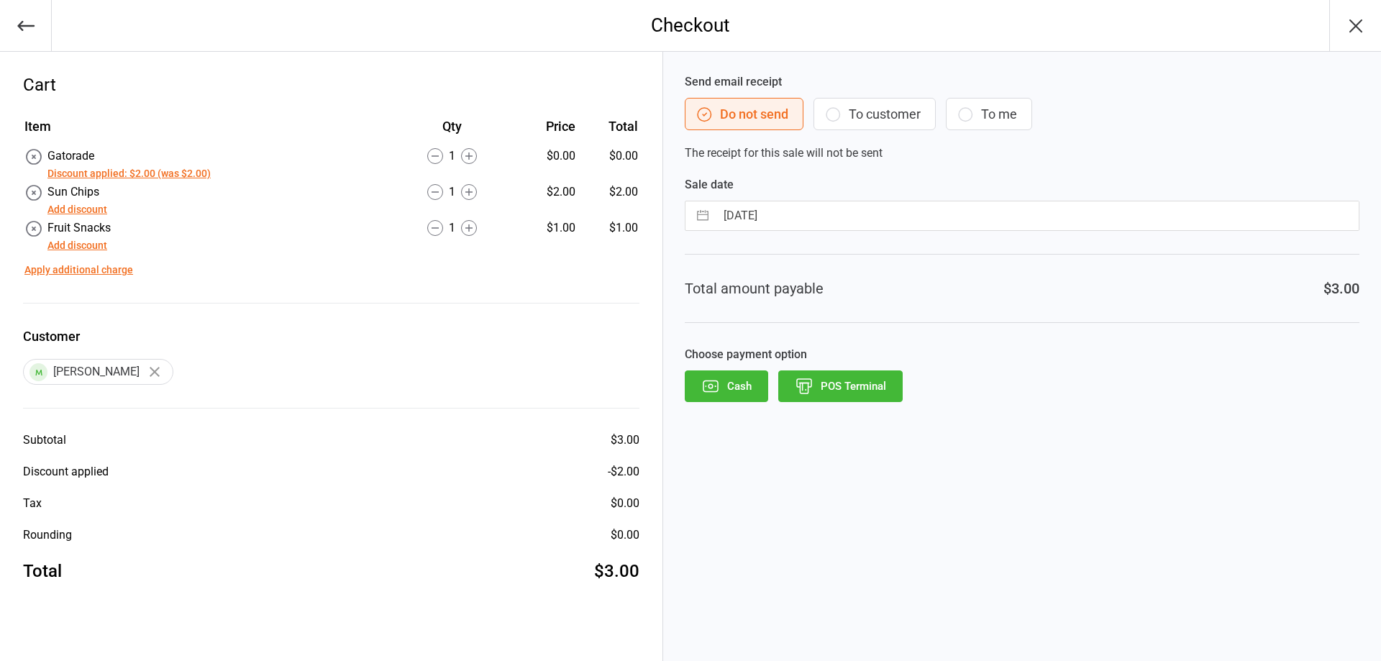
click at [89, 211] on button "Add discount" at bounding box center [77, 209] width 60 height 15
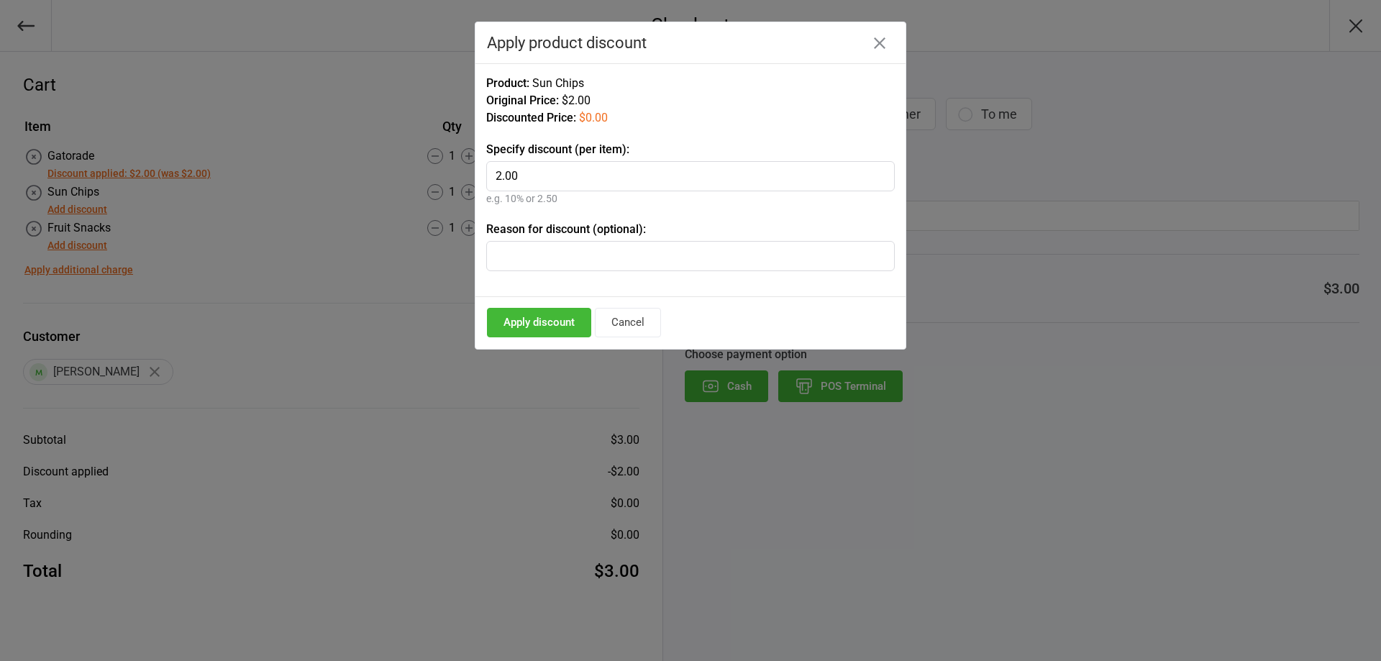
type input "2.00"
drag, startPoint x: 565, startPoint y: 339, endPoint x: 525, endPoint y: 326, distance: 42.5
click at [563, 339] on div "Apply discount Cancel" at bounding box center [690, 323] width 430 height 52
click at [524, 324] on button "Apply discount" at bounding box center [539, 322] width 104 height 29
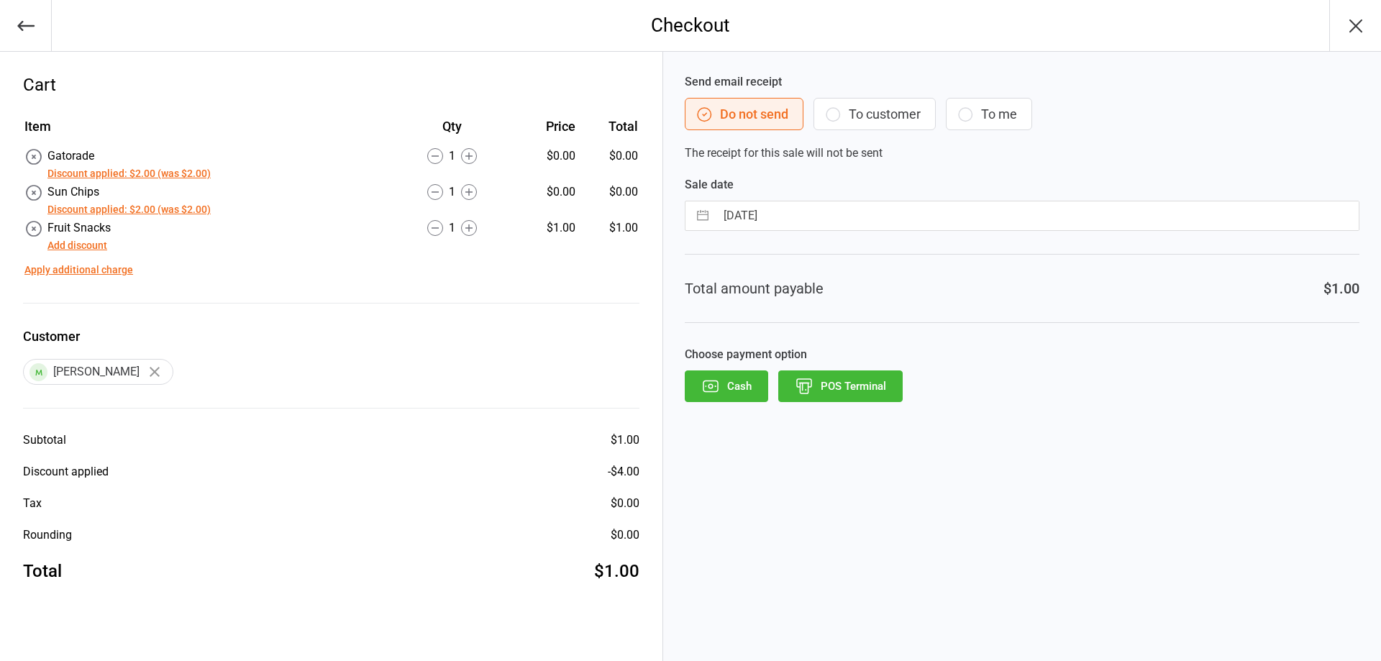
click at [77, 239] on button "Add discount" at bounding box center [77, 245] width 60 height 15
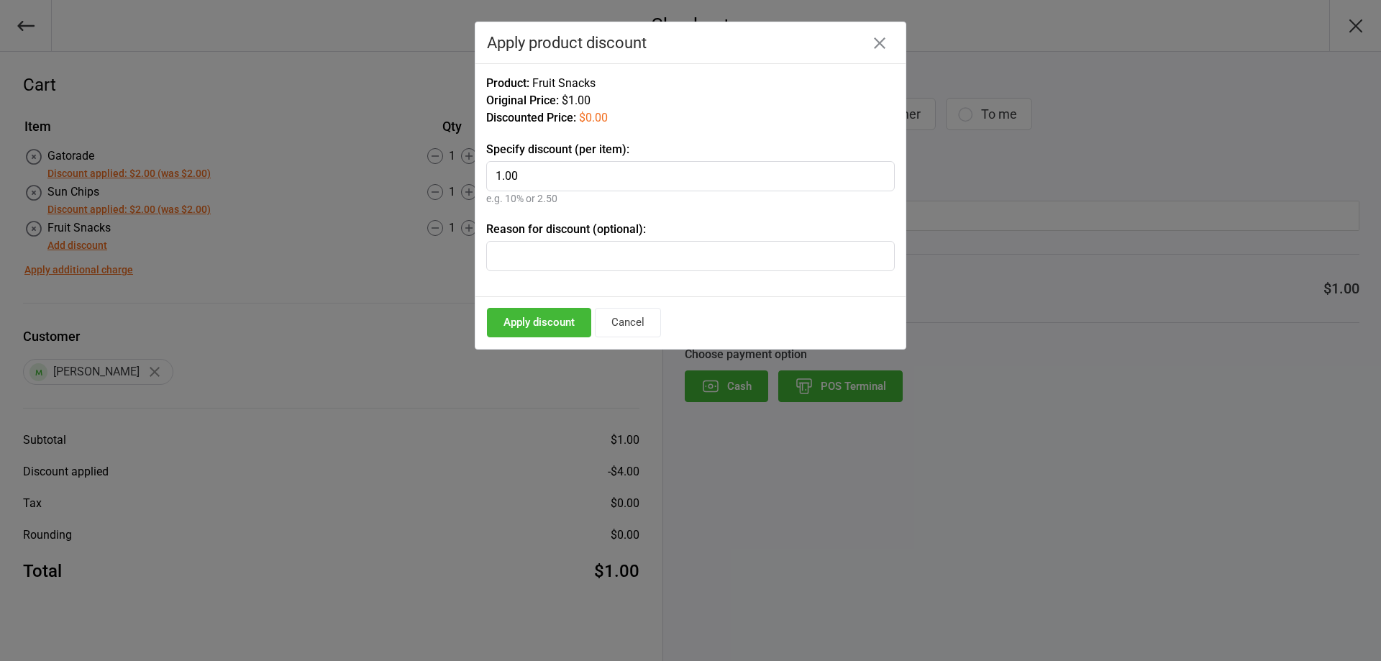
type input "1.00"
click at [562, 327] on button "Apply discount" at bounding box center [539, 322] width 104 height 29
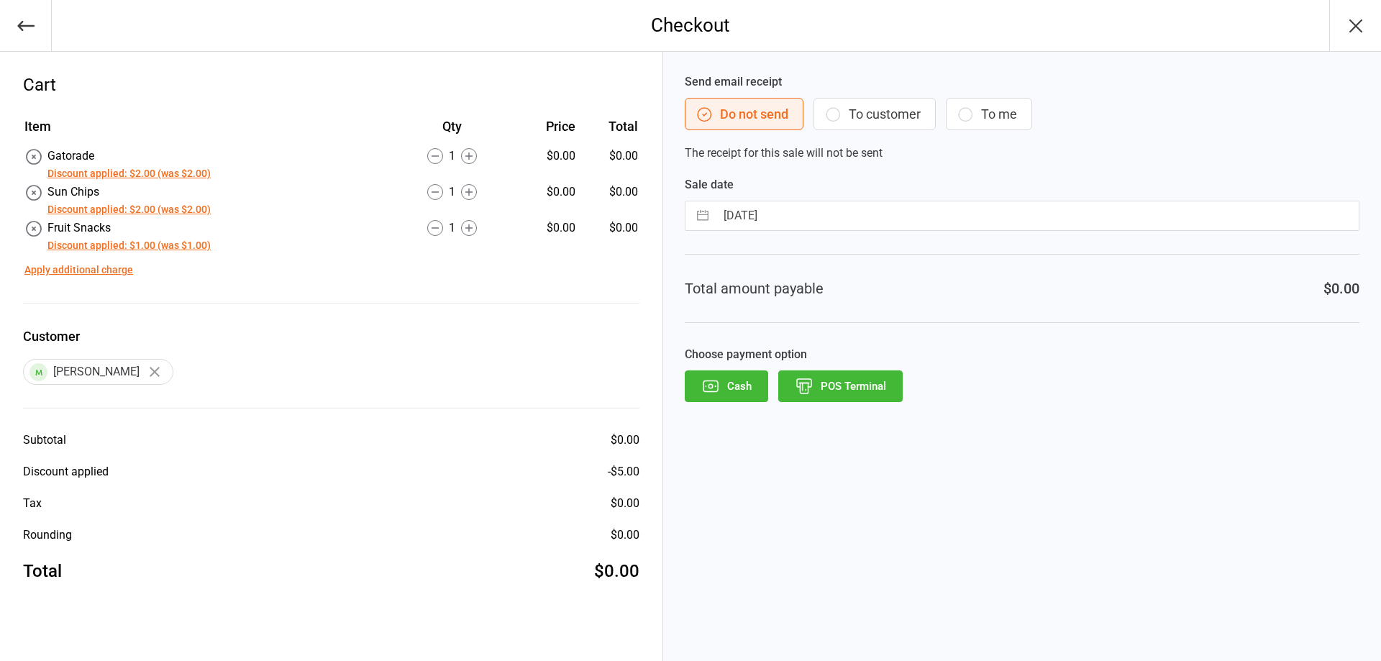
click at [724, 382] on button "Cash" at bounding box center [726, 386] width 83 height 32
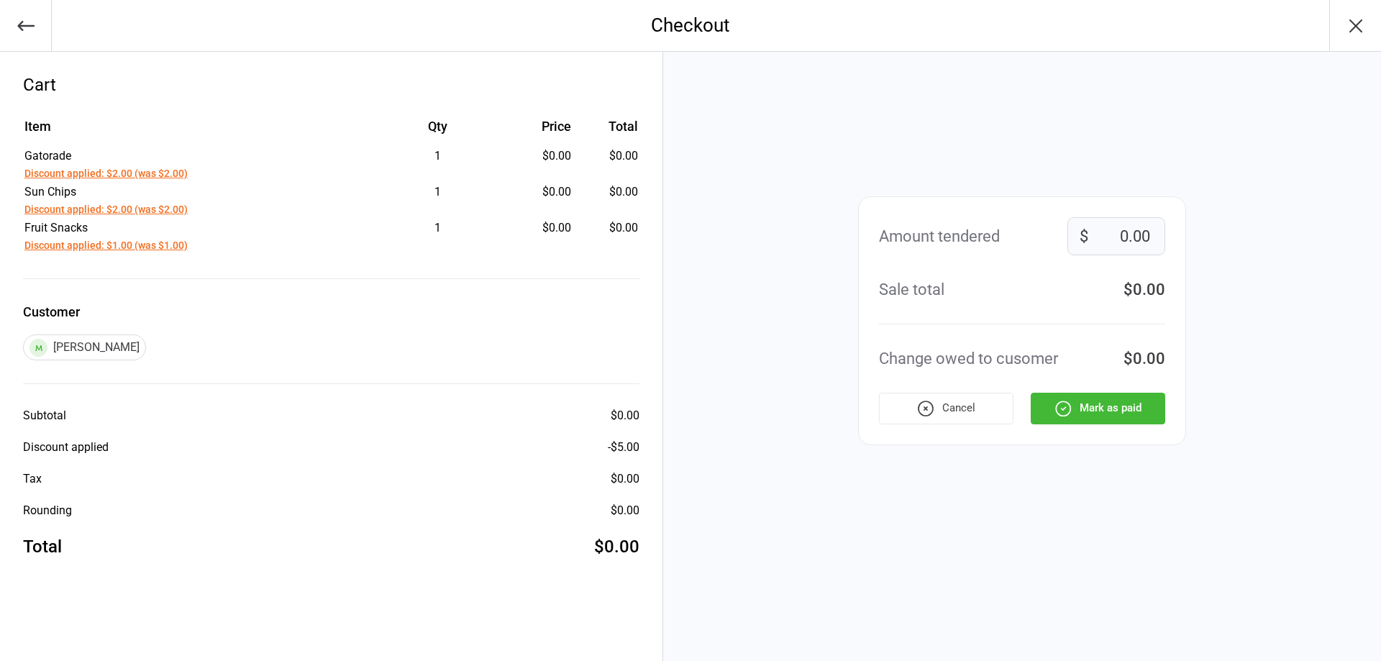
click at [1121, 416] on button "Mark as paid" at bounding box center [1098, 409] width 135 height 32
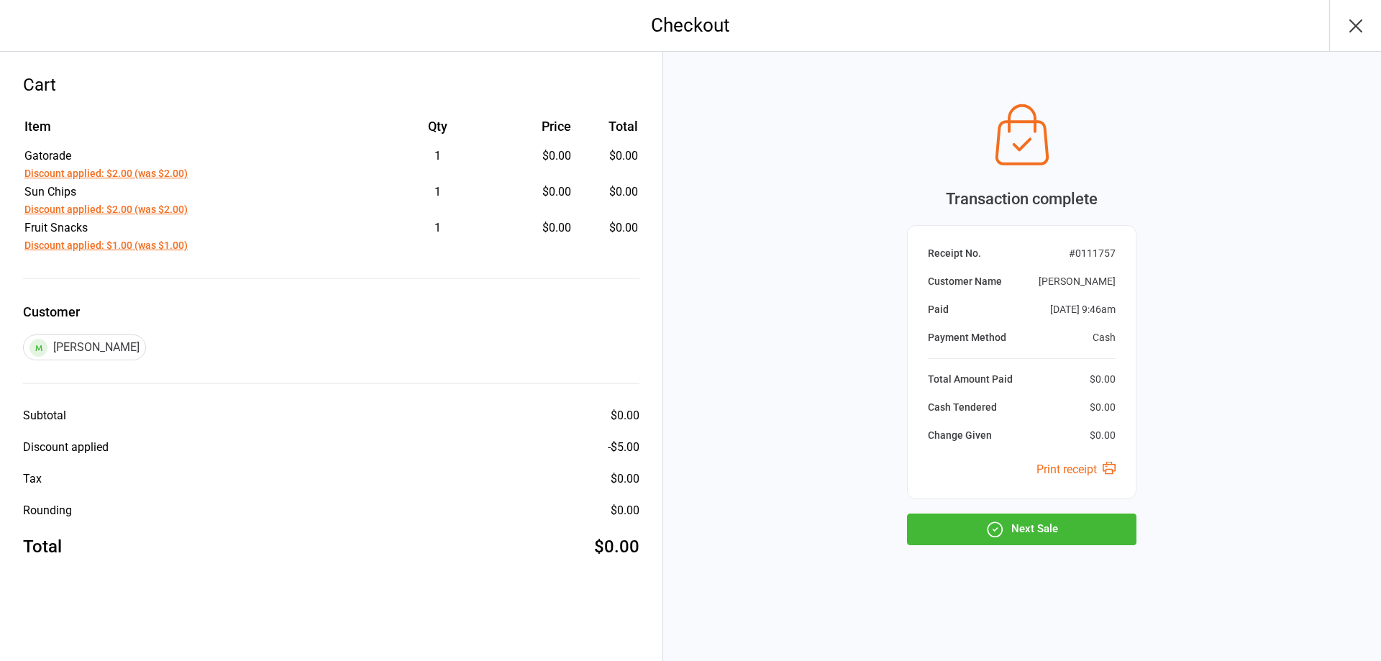
click at [1054, 539] on button "Next Sale" at bounding box center [1021, 530] width 229 height 32
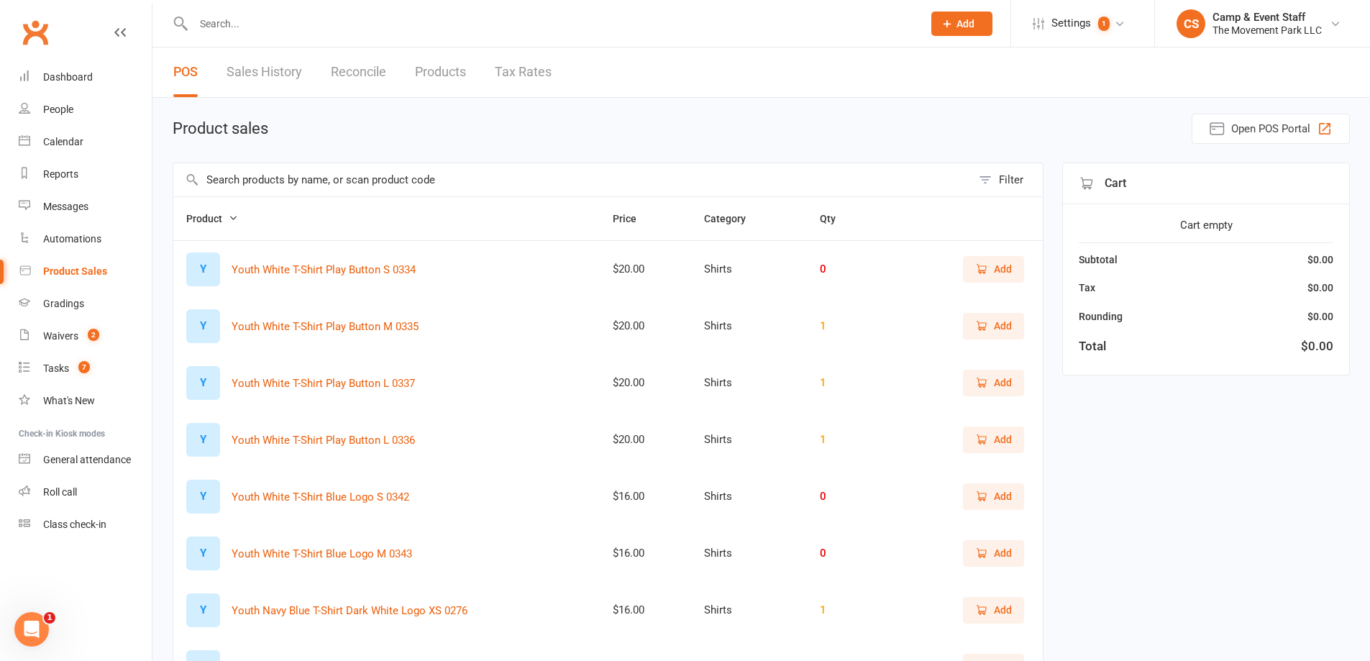
click at [292, 183] on input "text" at bounding box center [572, 179] width 798 height 33
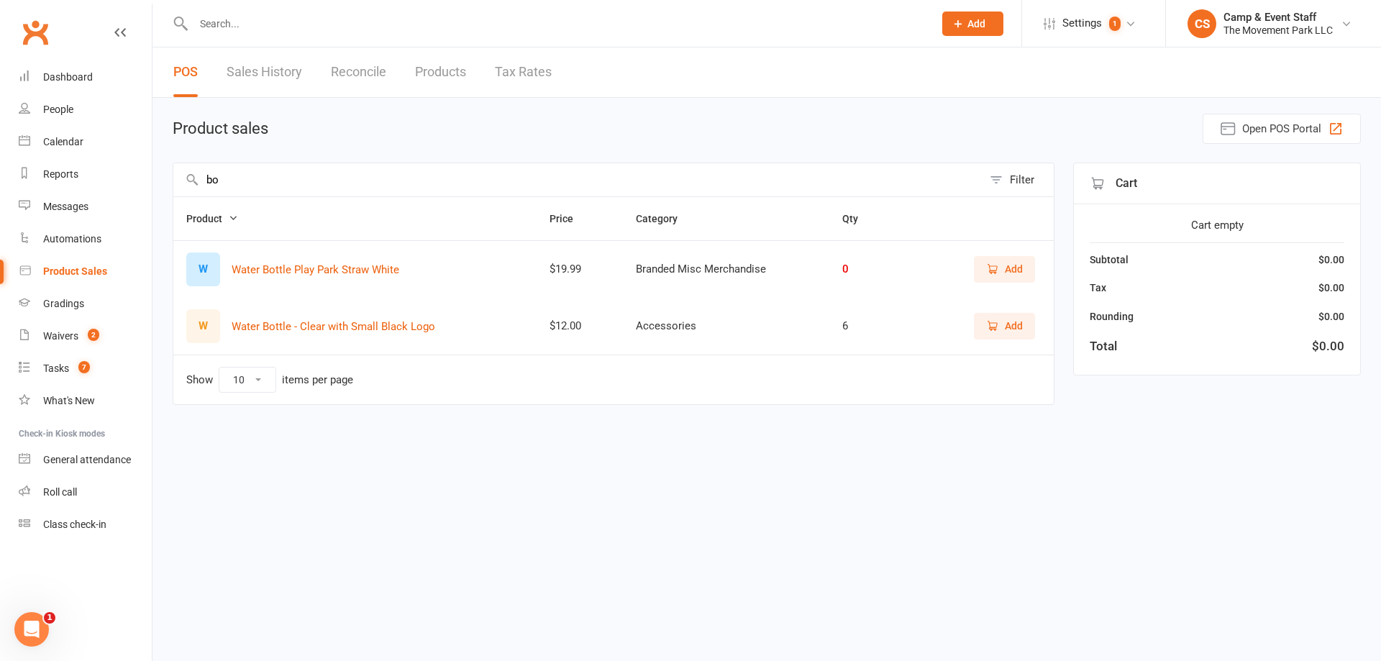
type input "b"
click at [999, 383] on span "Add" at bounding box center [1004, 383] width 37 height 16
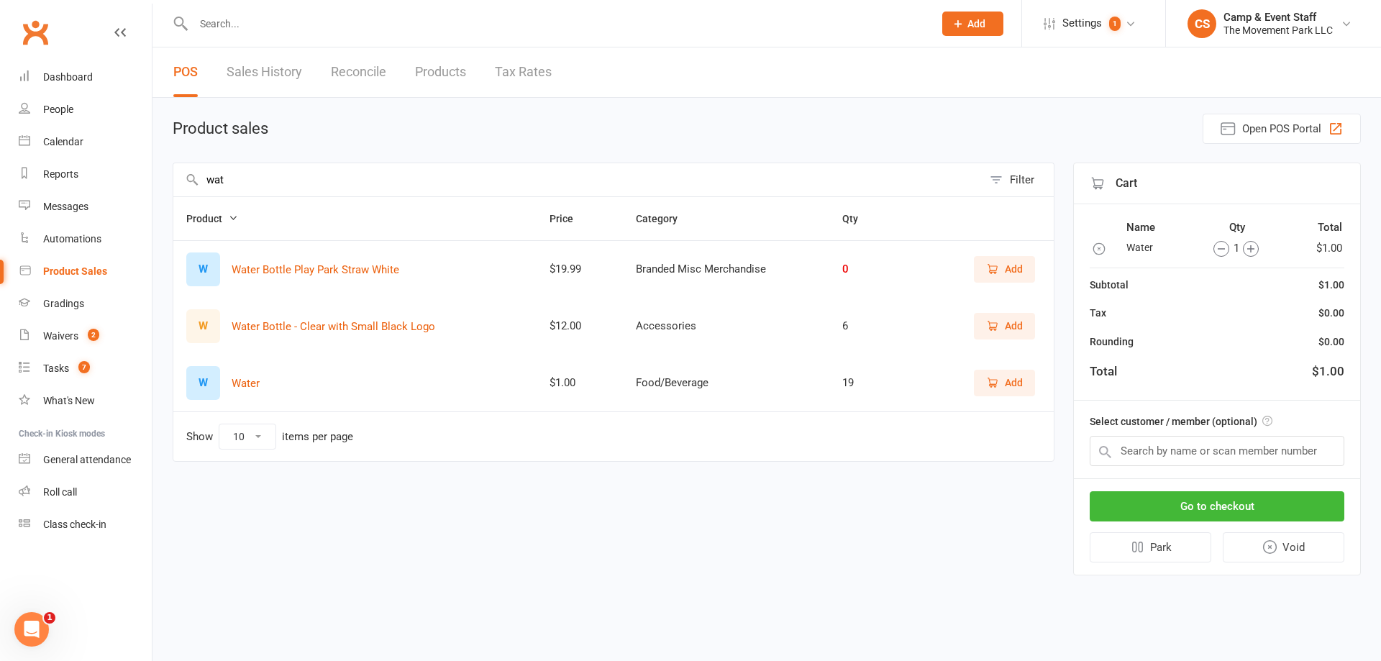
click at [352, 192] on input "wat" at bounding box center [577, 179] width 809 height 33
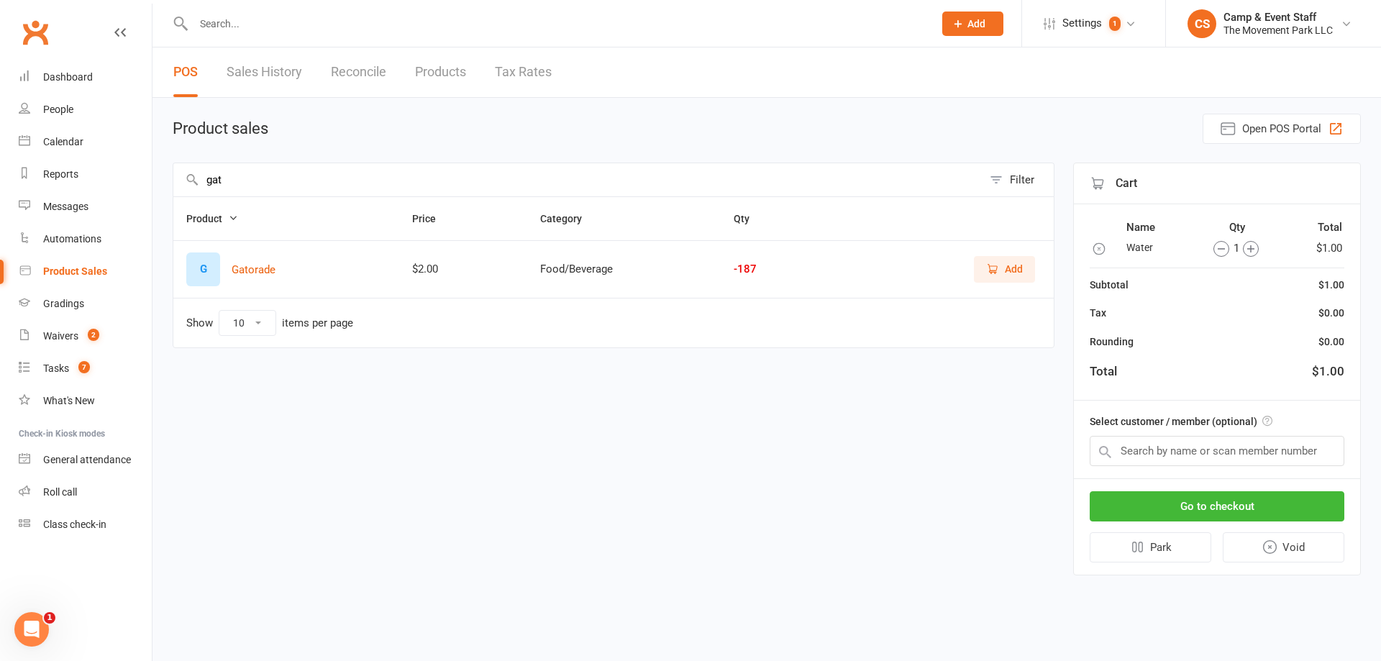
click at [1022, 268] on span "Add" at bounding box center [1014, 269] width 18 height 16
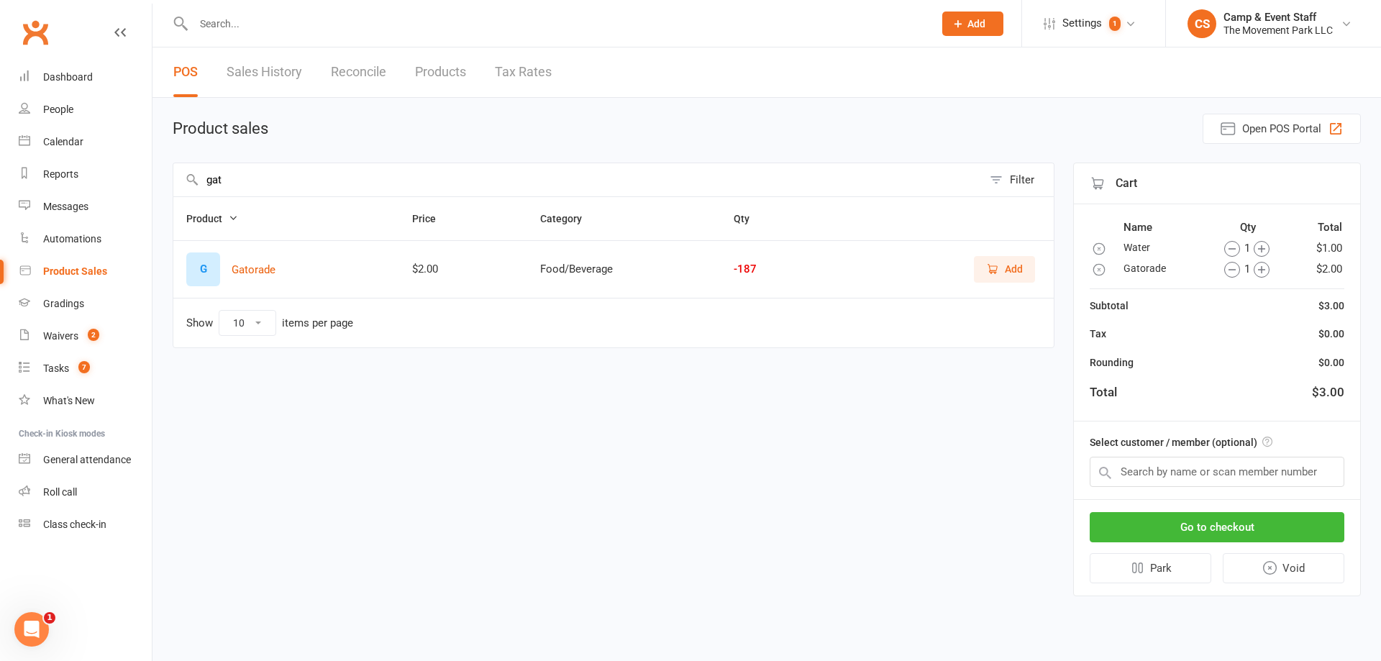
click at [1267, 273] on icon "button" at bounding box center [1262, 270] width 16 height 16
click at [1262, 272] on icon "button" at bounding box center [1262, 270] width 16 height 16
click at [255, 184] on input "gat" at bounding box center [577, 179] width 809 height 33
type input "pop"
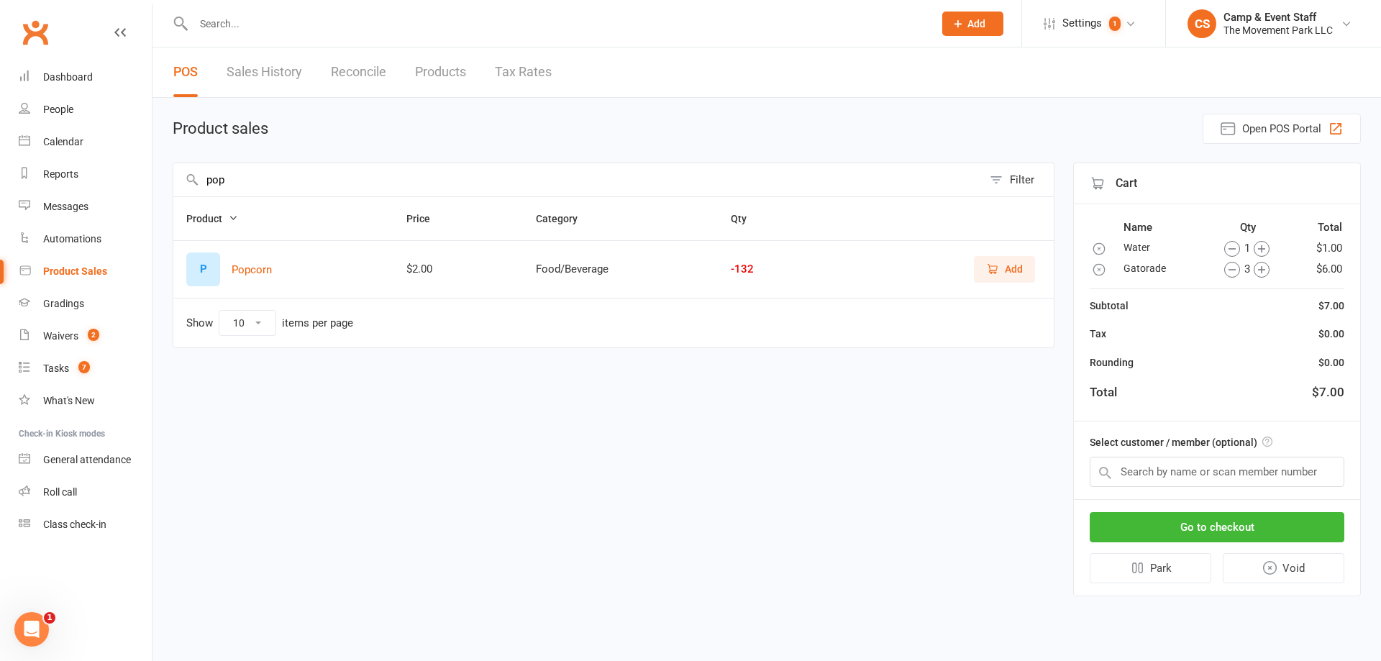
click at [1021, 268] on span "Add" at bounding box center [1014, 269] width 18 height 16
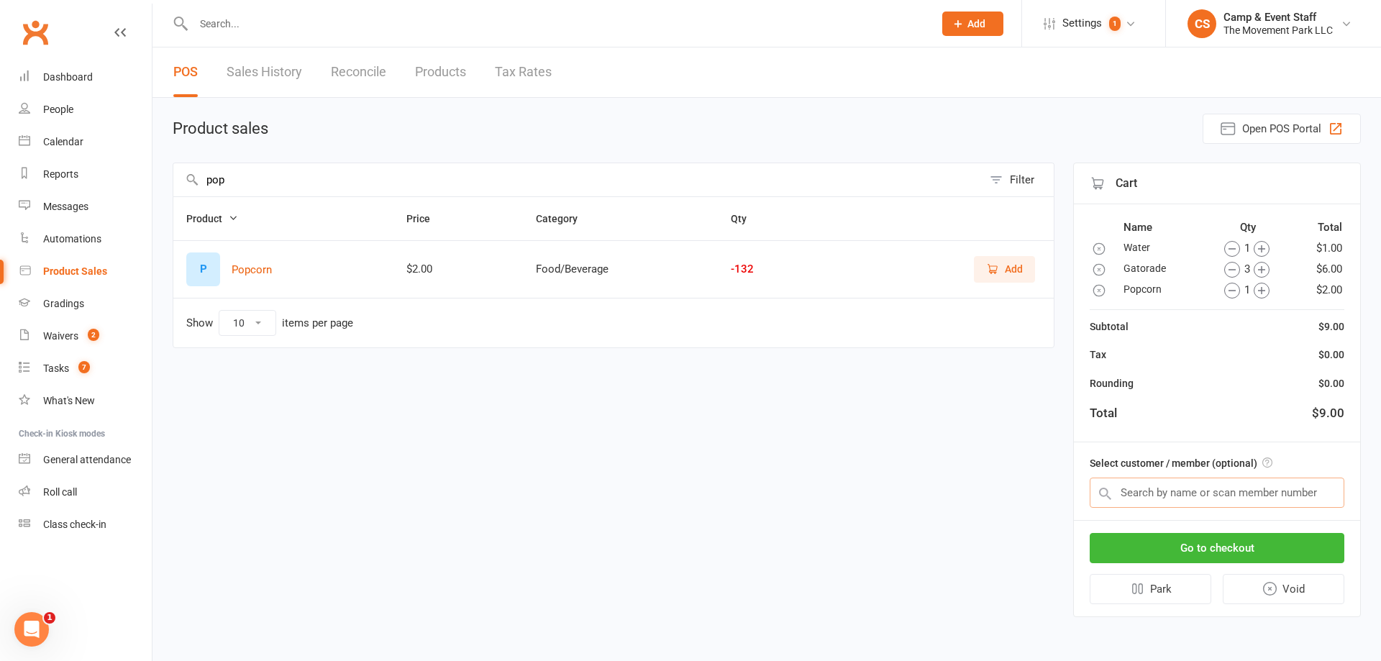
click at [1195, 493] on input "text" at bounding box center [1217, 493] width 255 height 30
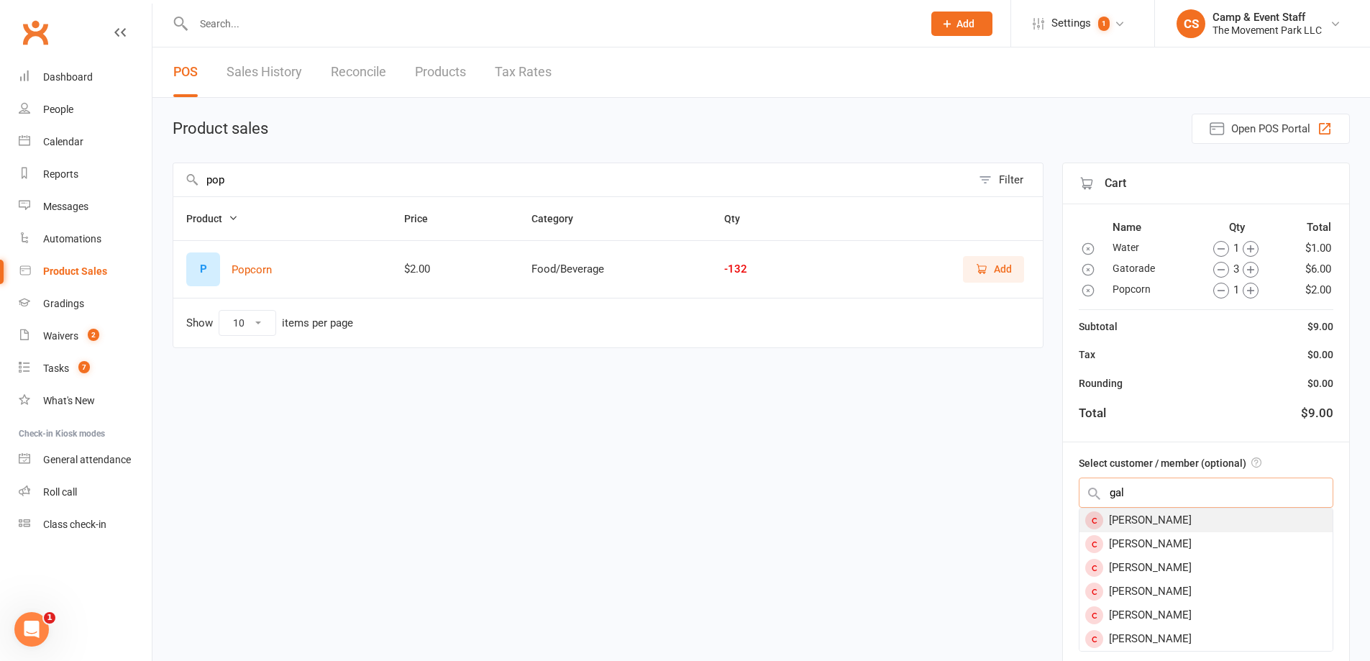
type input "gal"
click at [1158, 518] on div "Gal Katz" at bounding box center [1206, 521] width 253 height 24
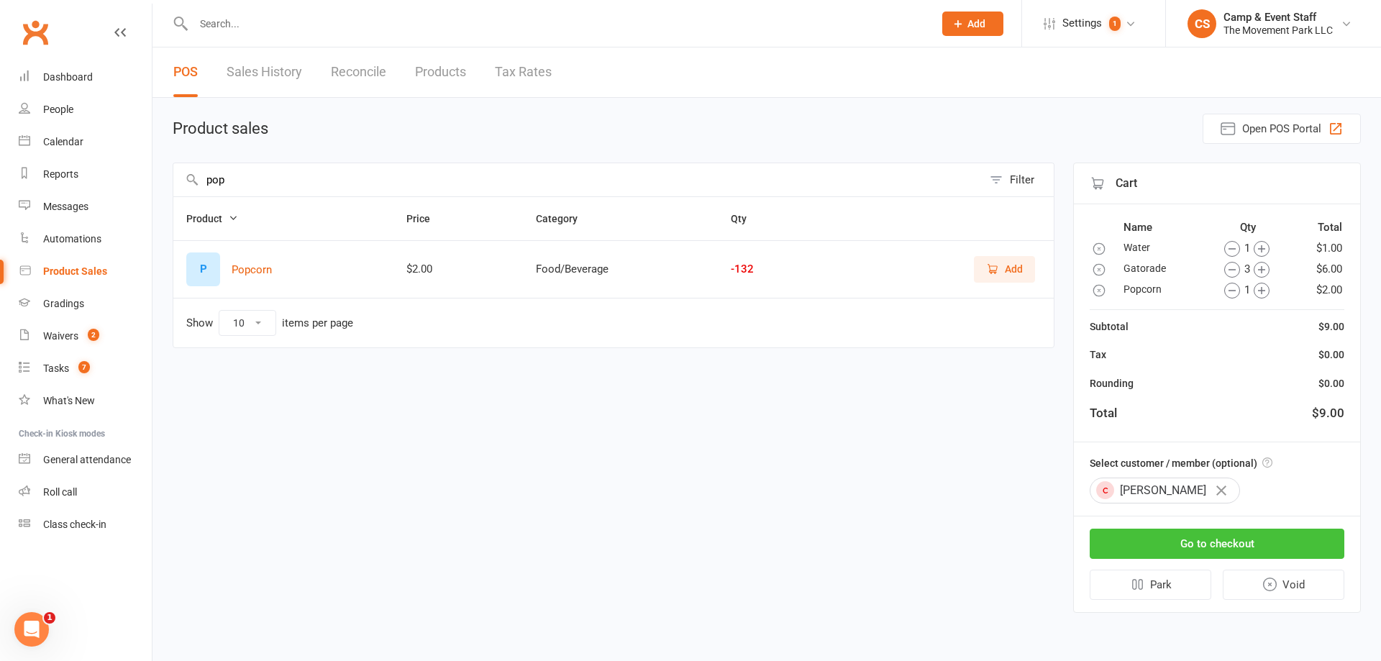
click at [1182, 547] on button "Go to checkout" at bounding box center [1217, 544] width 255 height 30
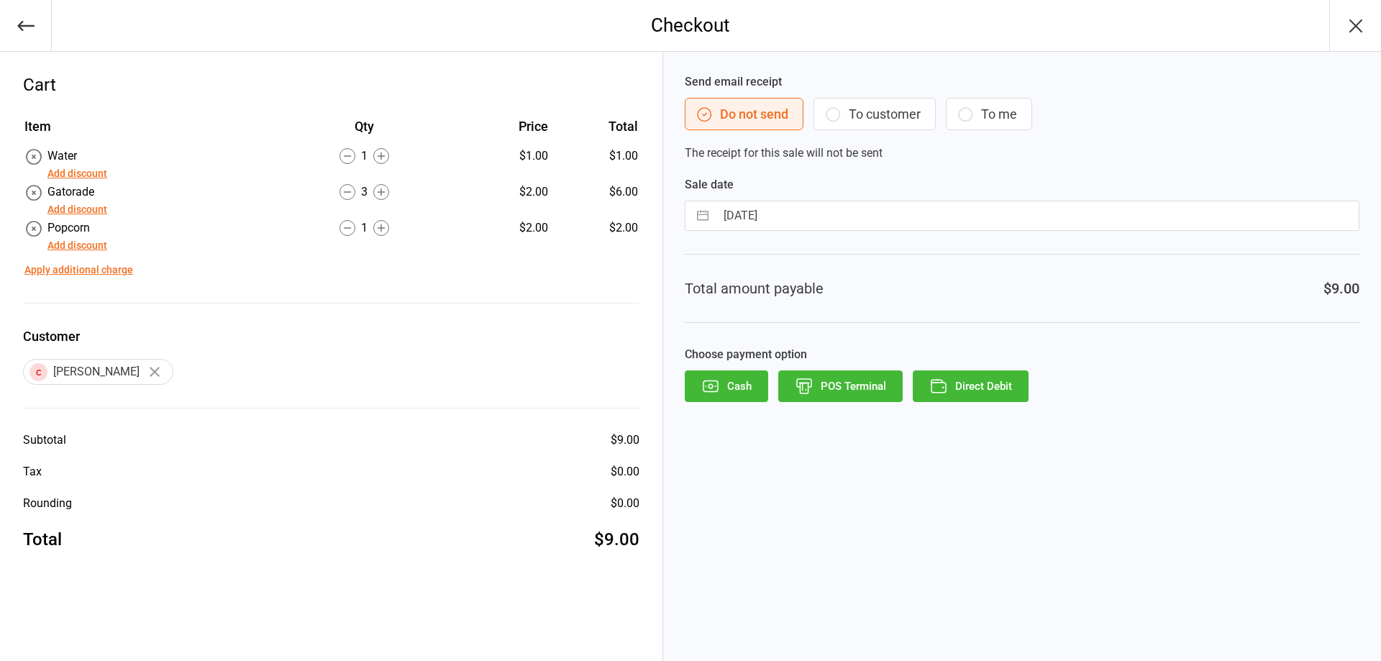
click at [717, 380] on icon "button" at bounding box center [710, 386] width 19 height 19
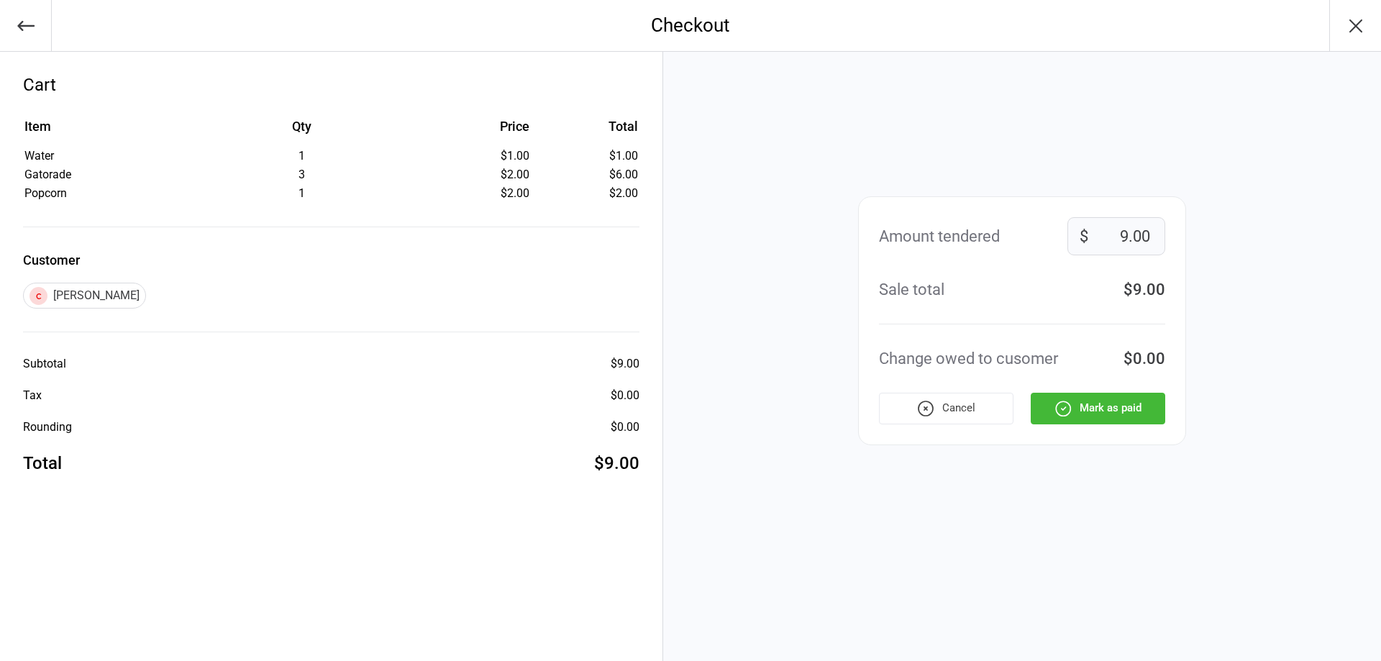
click at [1088, 414] on button "Mark as paid" at bounding box center [1098, 409] width 135 height 32
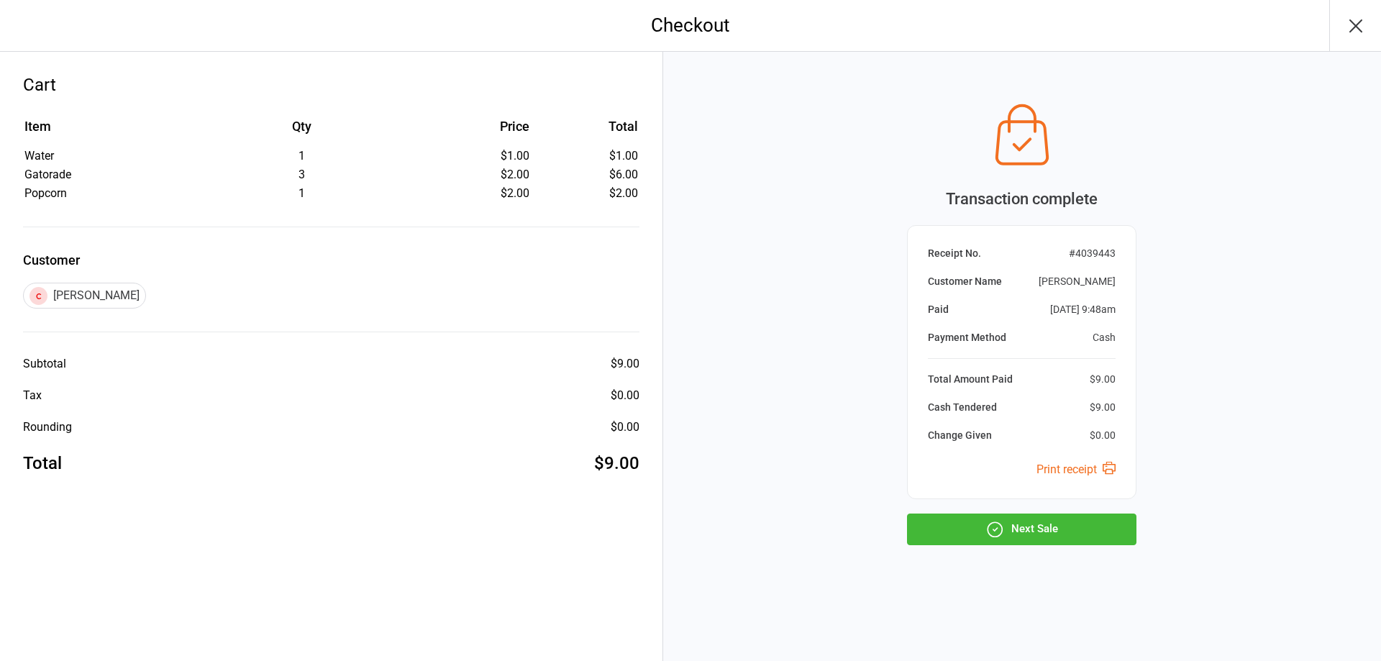
click at [1003, 537] on icon "button" at bounding box center [994, 529] width 19 height 19
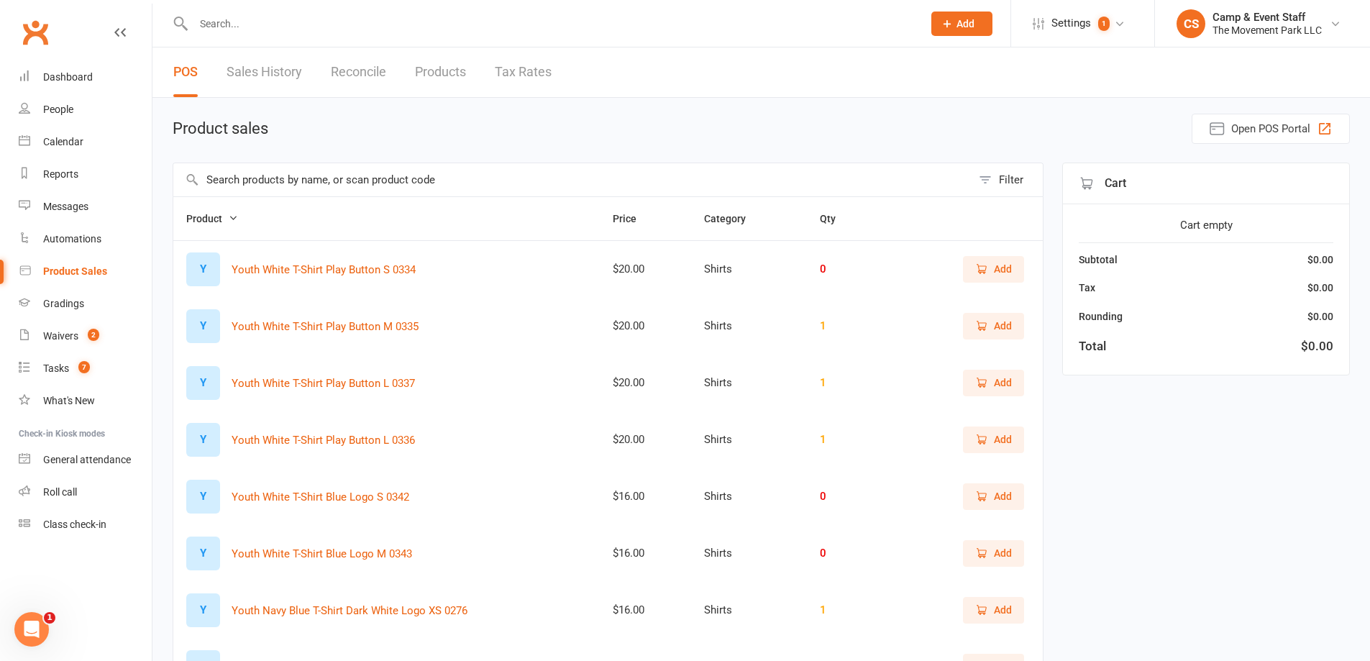
click at [304, 170] on input "text" at bounding box center [572, 179] width 798 height 33
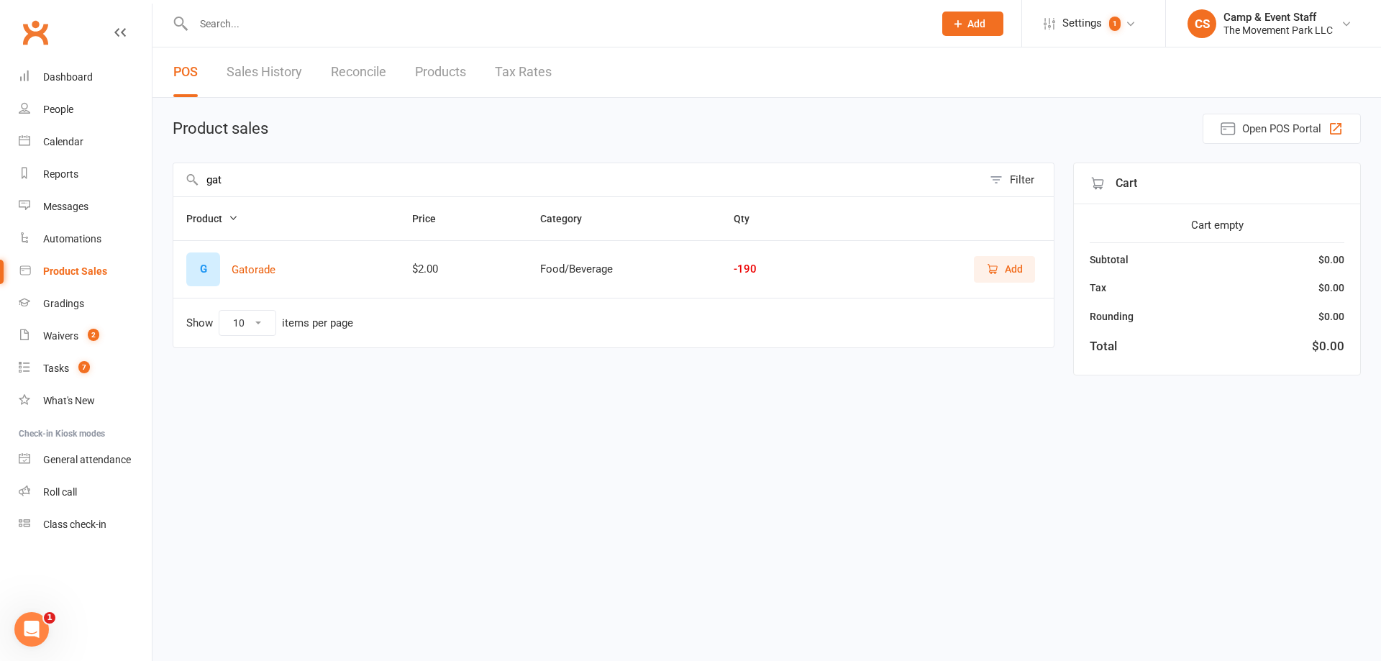
click at [988, 265] on icon "button" at bounding box center [992, 269] width 8 height 8
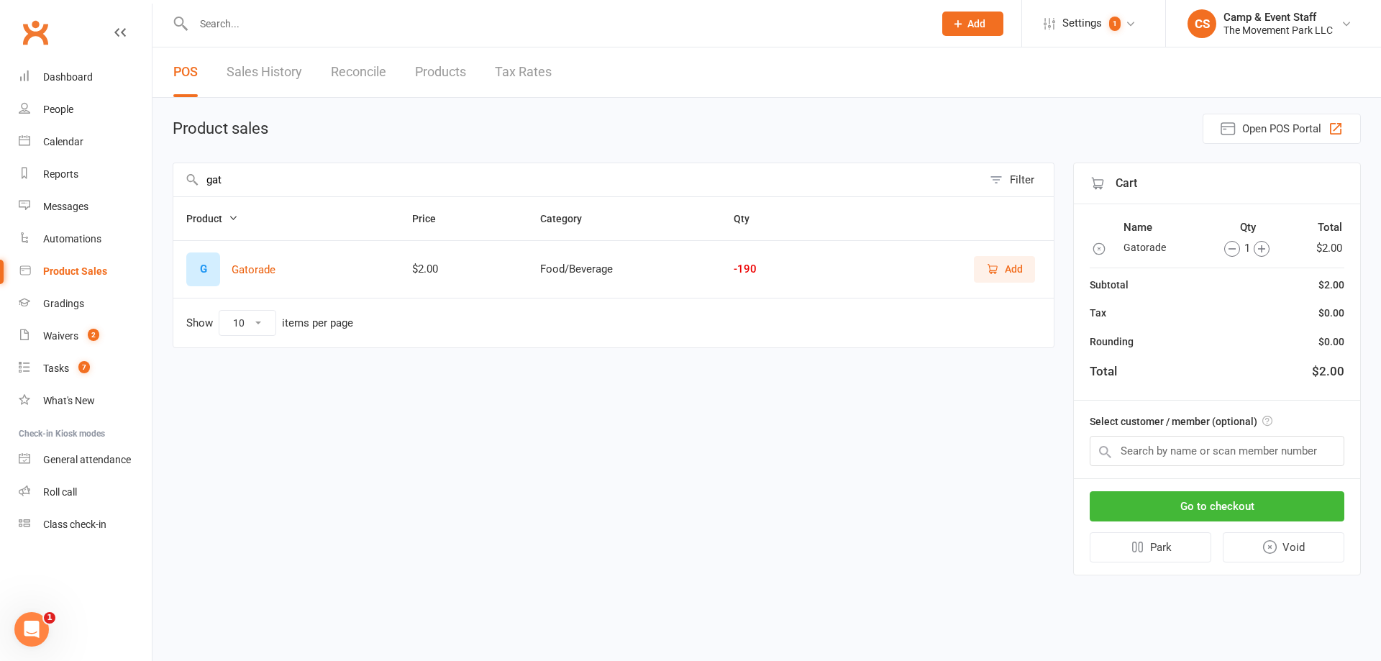
click at [1270, 247] on div "1" at bounding box center [1247, 248] width 92 height 17
click at [1262, 248] on icon "button" at bounding box center [1261, 248] width 7 height 7
click at [487, 176] on input "gat" at bounding box center [577, 179] width 809 height 33
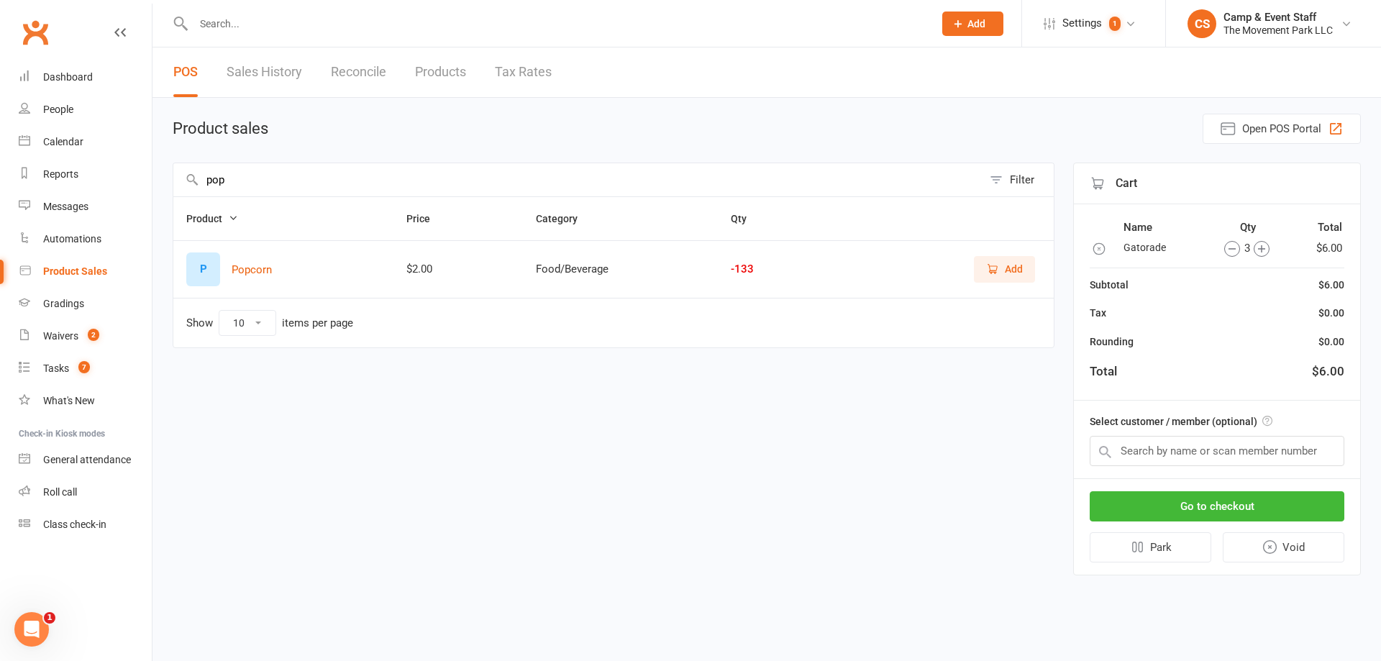
type input "pop"
click at [1014, 274] on span "Add" at bounding box center [1014, 269] width 18 height 16
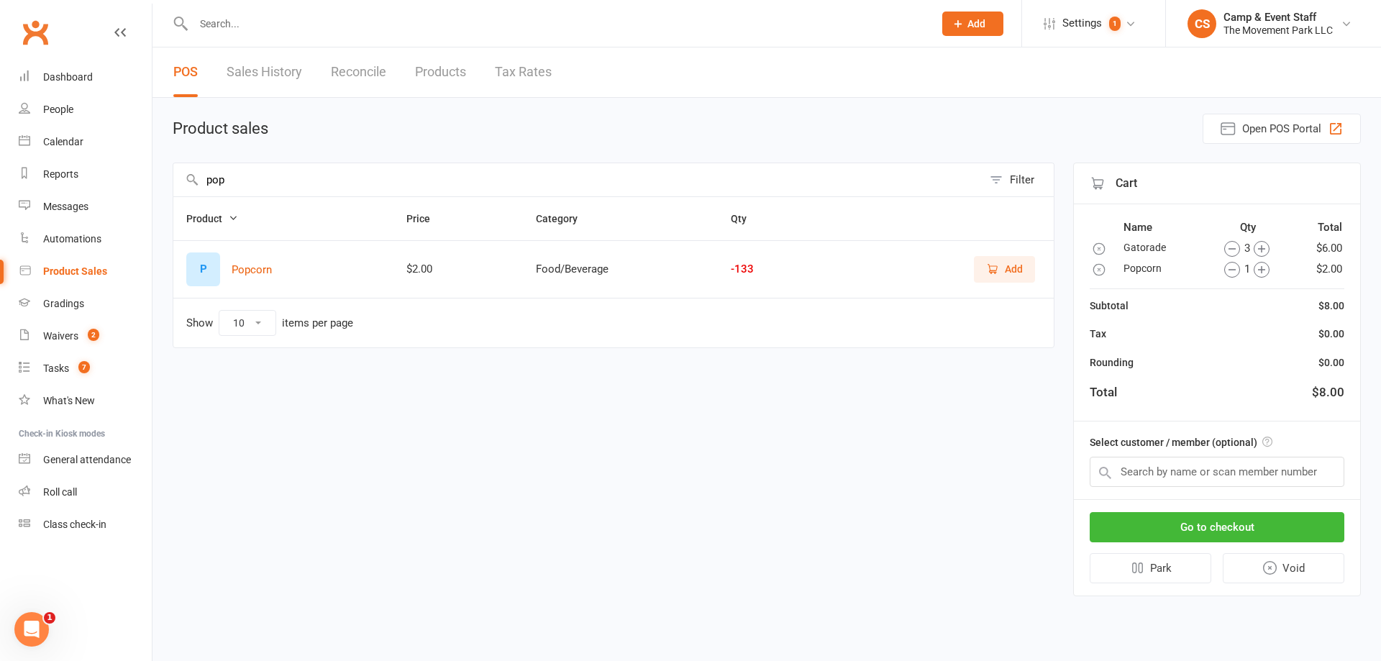
click at [1262, 273] on icon "button" at bounding box center [1262, 270] width 16 height 16
click at [1214, 487] on input "text" at bounding box center [1217, 472] width 255 height 30
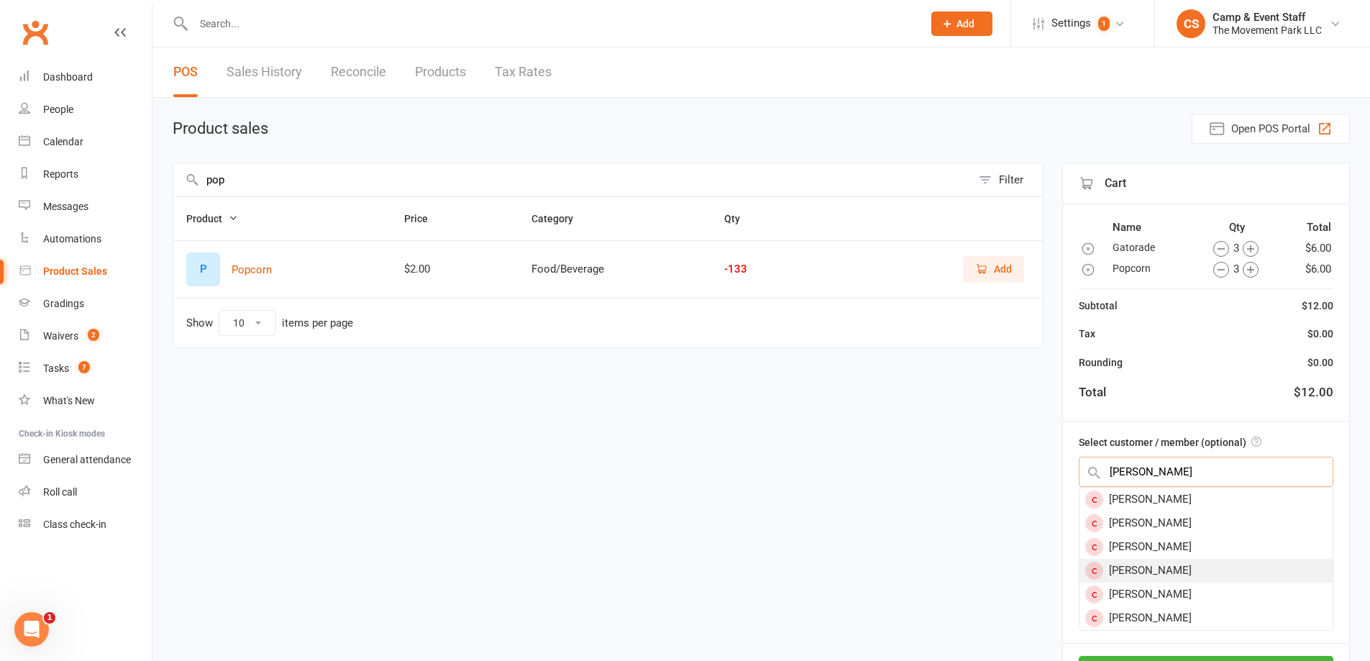
type input "ben k"
click at [1152, 564] on div "Ben Katz" at bounding box center [1206, 571] width 253 height 24
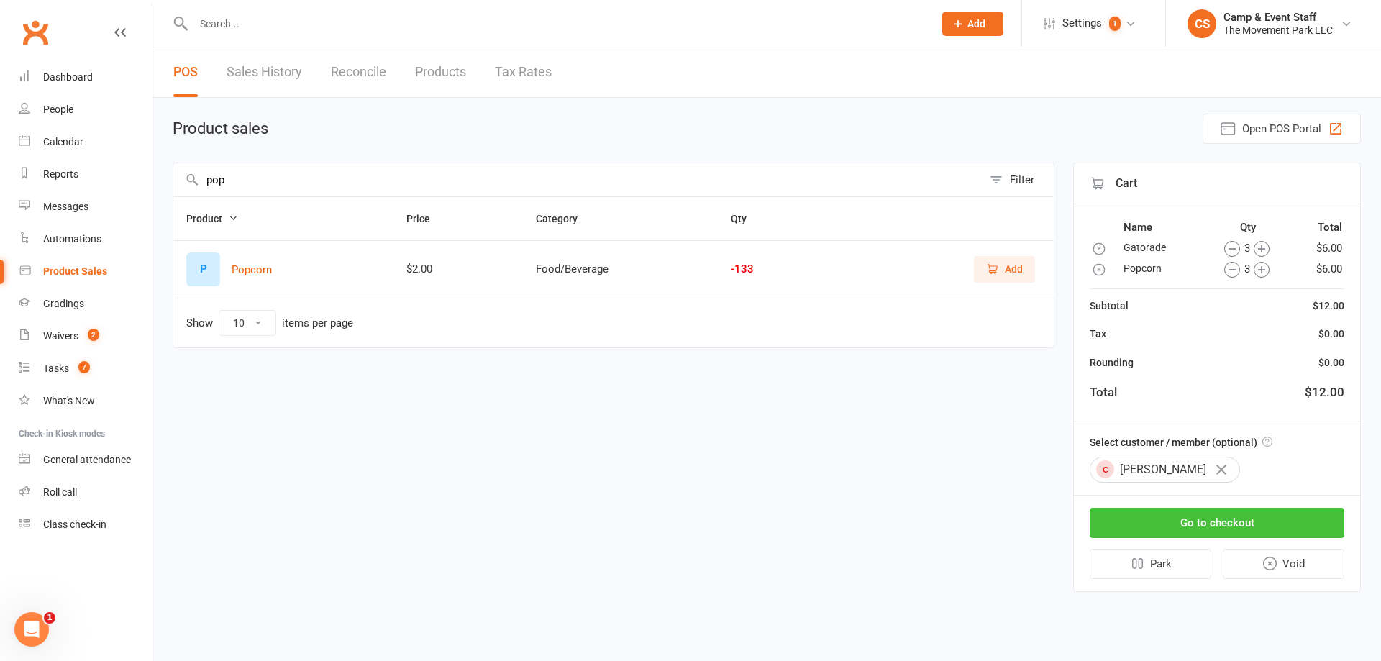
click at [1216, 515] on button "Go to checkout" at bounding box center [1217, 523] width 255 height 30
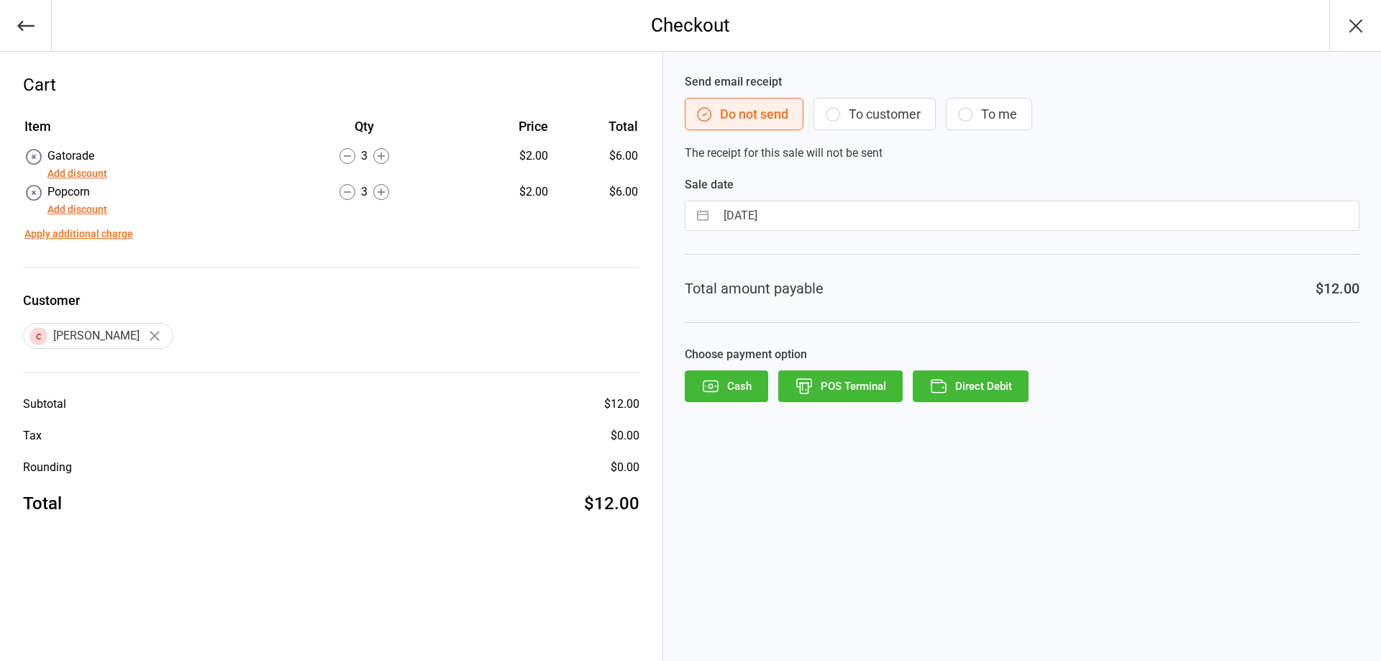
click at [716, 387] on icon "button" at bounding box center [710, 386] width 19 height 19
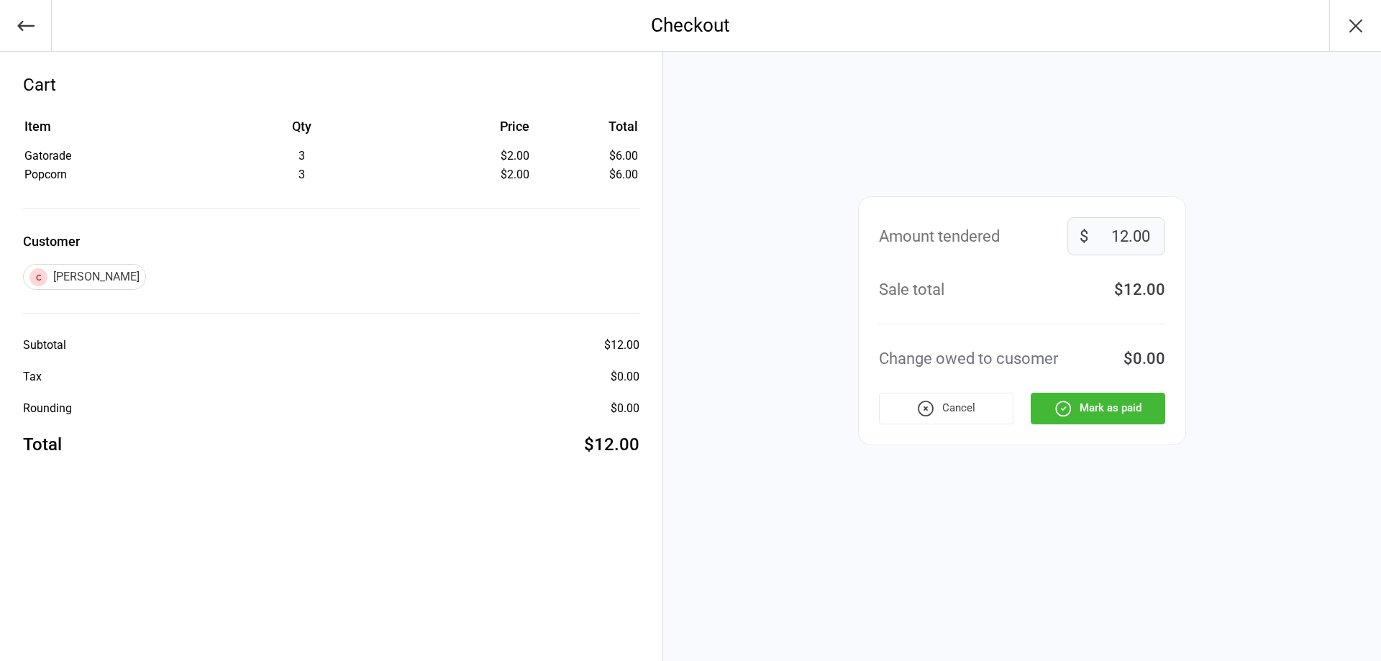
click at [1105, 409] on button "Mark as paid" at bounding box center [1098, 409] width 135 height 32
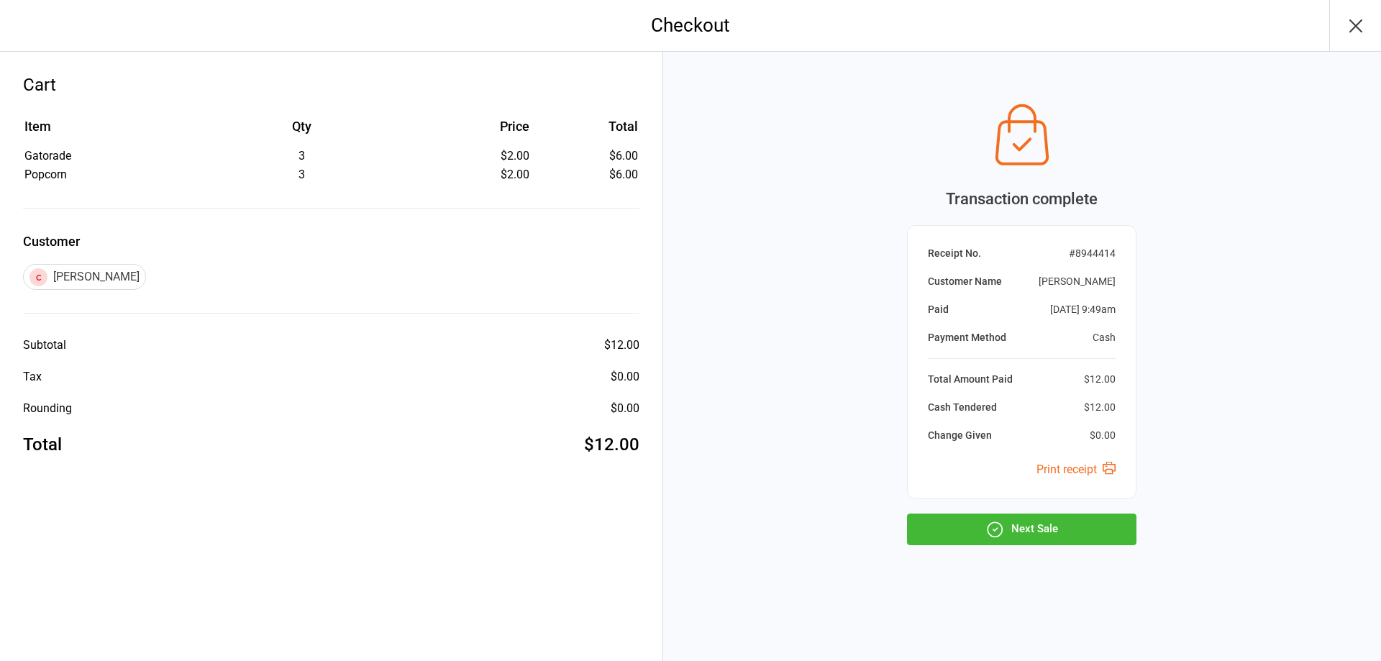
click at [1039, 532] on button "Next Sale" at bounding box center [1021, 530] width 229 height 32
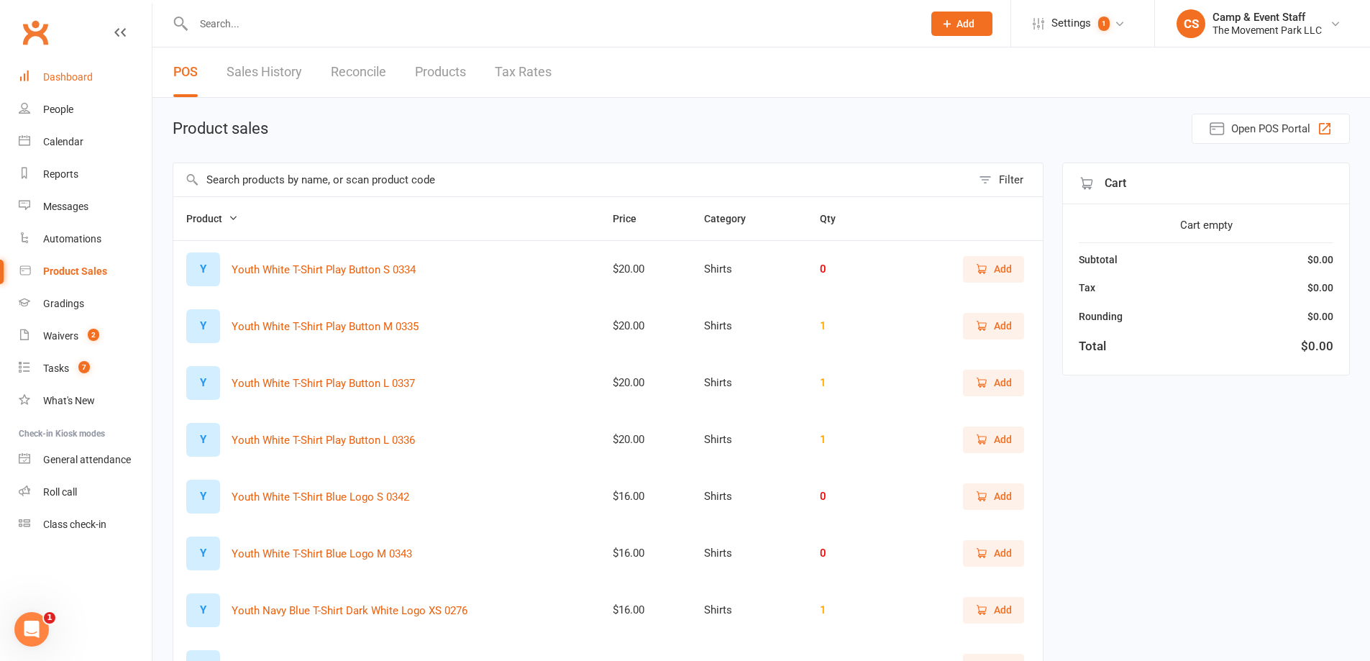
click at [75, 72] on div "Dashboard" at bounding box center [68, 77] width 50 height 12
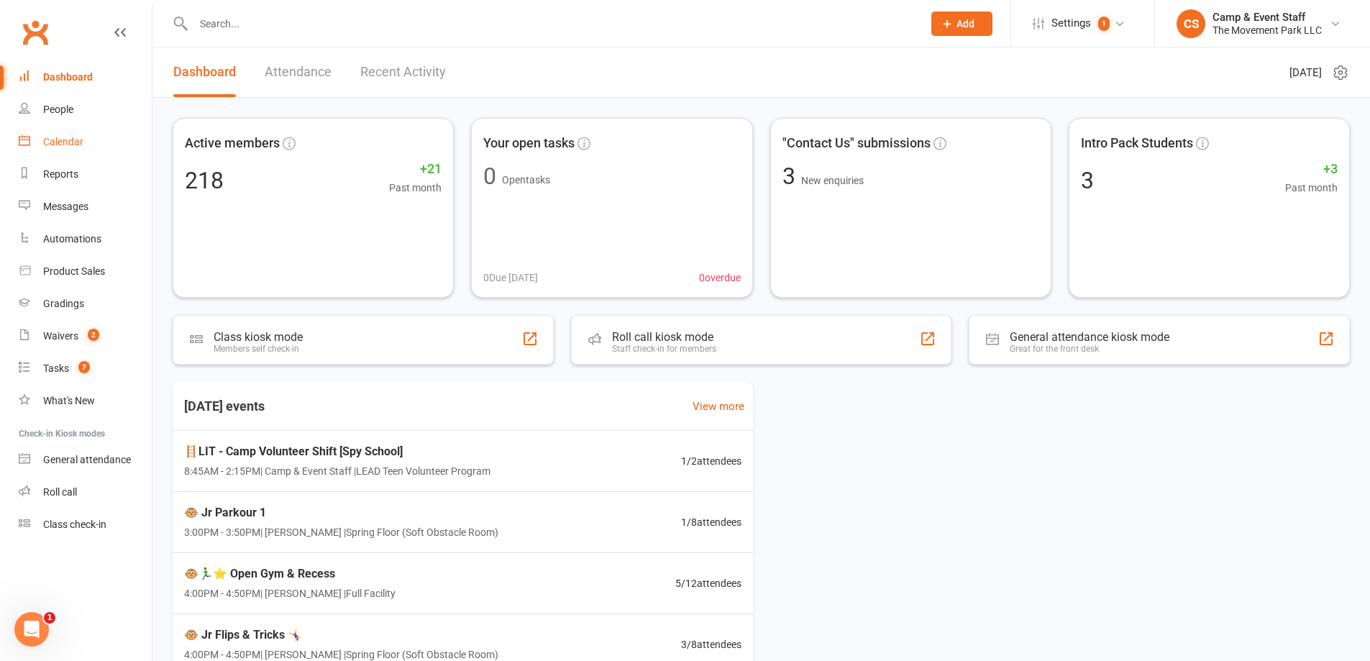
click at [86, 150] on link "Calendar" at bounding box center [85, 142] width 133 height 32
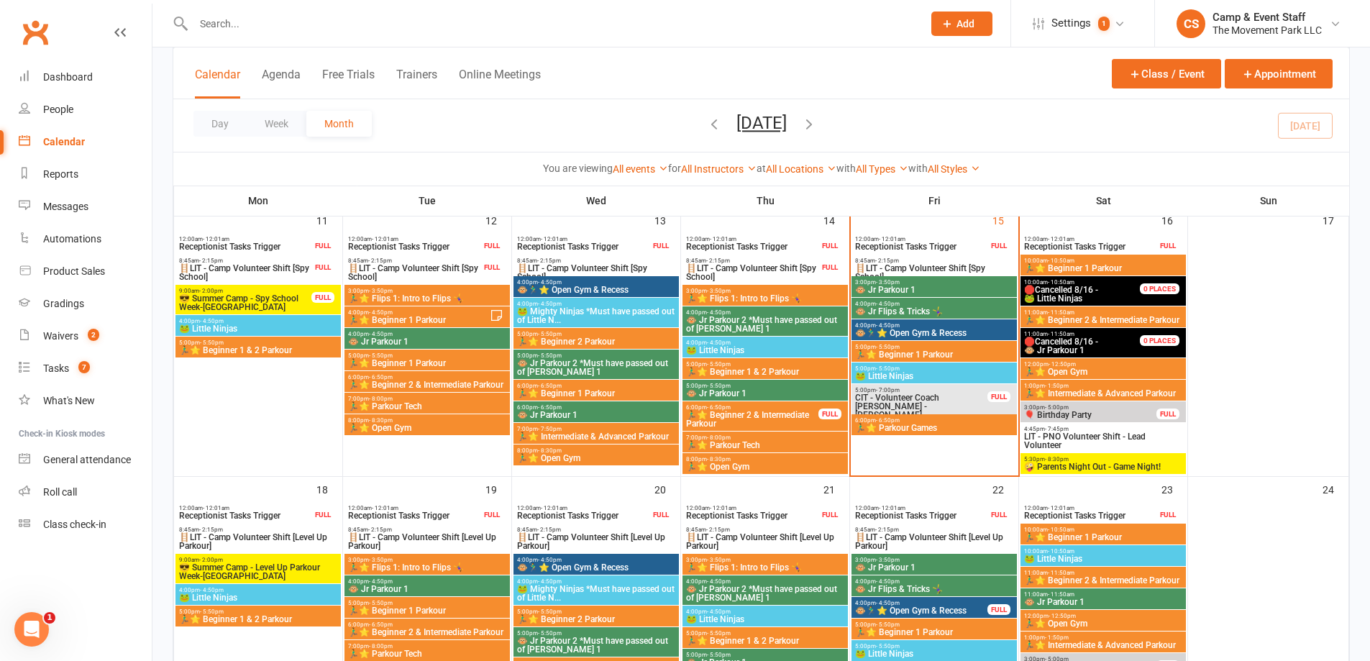
scroll to position [719, 0]
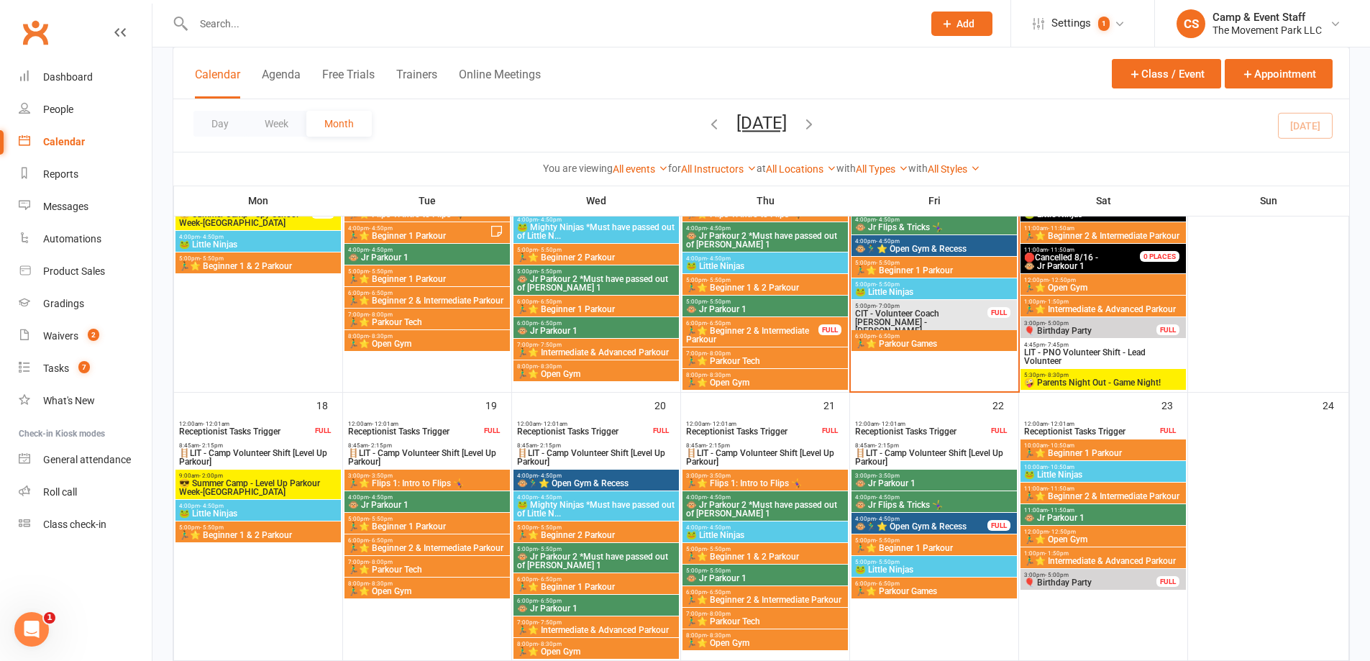
click at [263, 477] on span "9:00am - 2:00pm" at bounding box center [258, 476] width 160 height 6
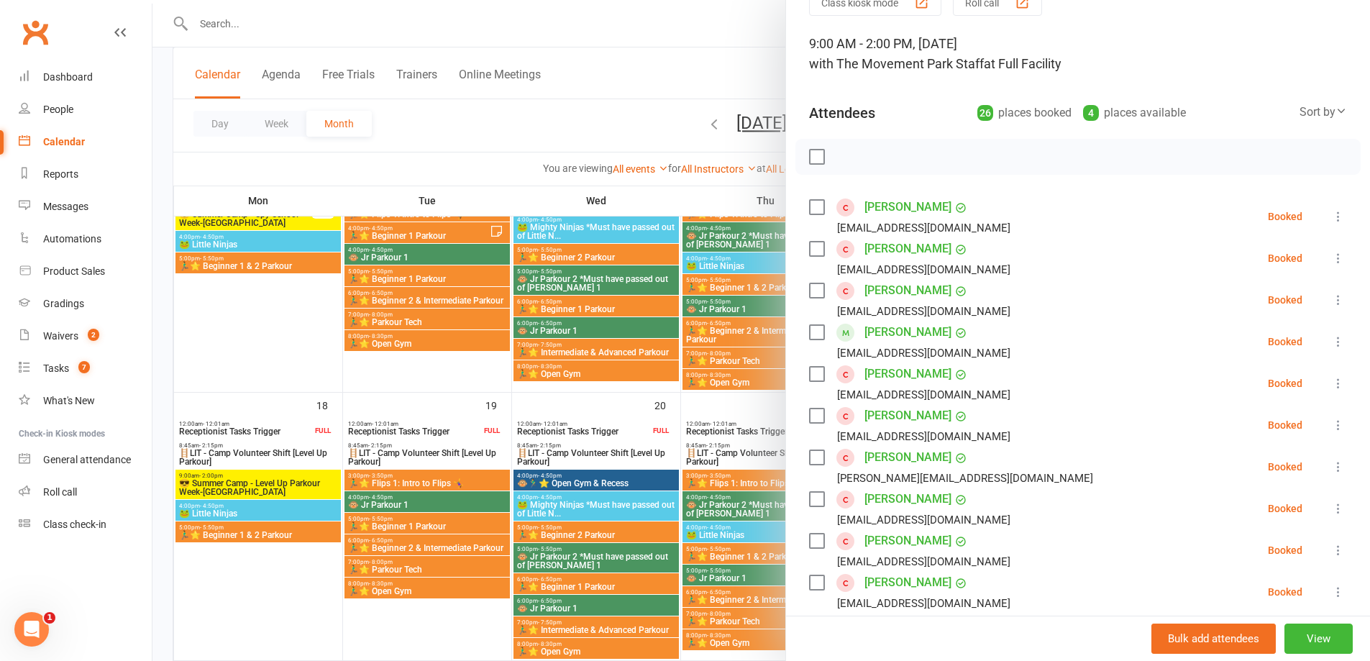
scroll to position [0, 0]
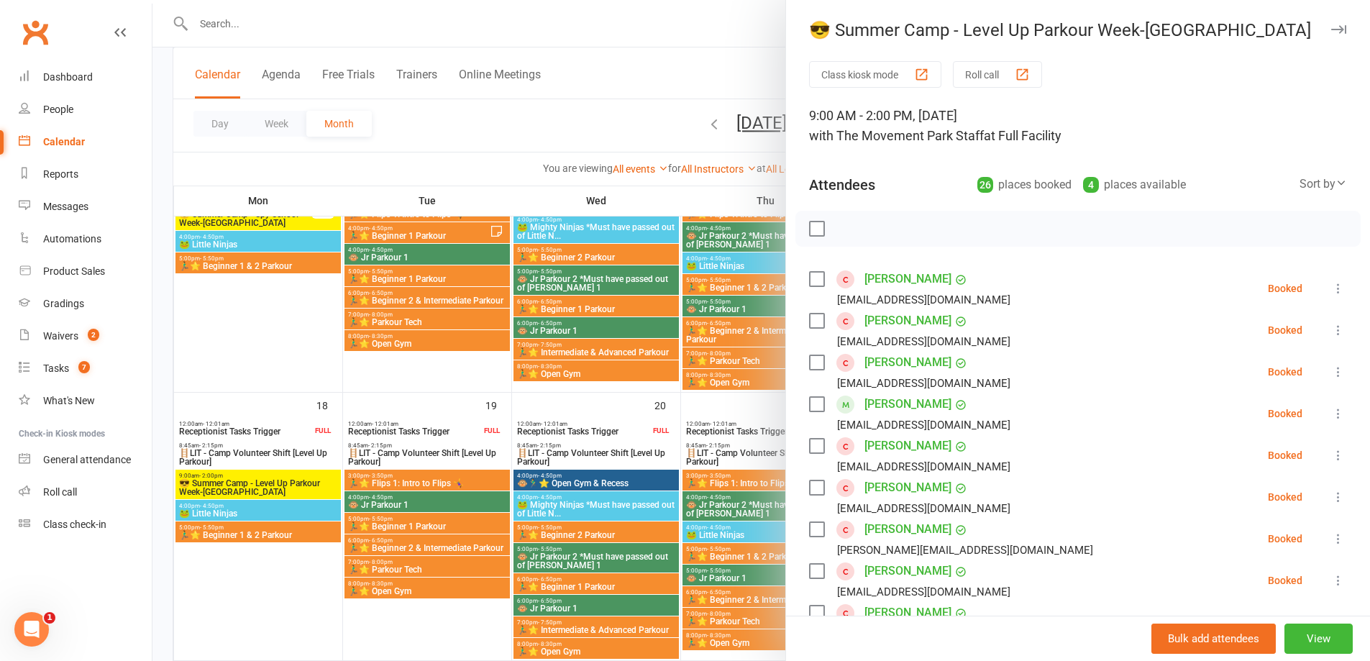
click at [1331, 32] on icon "button" at bounding box center [1338, 29] width 15 height 9
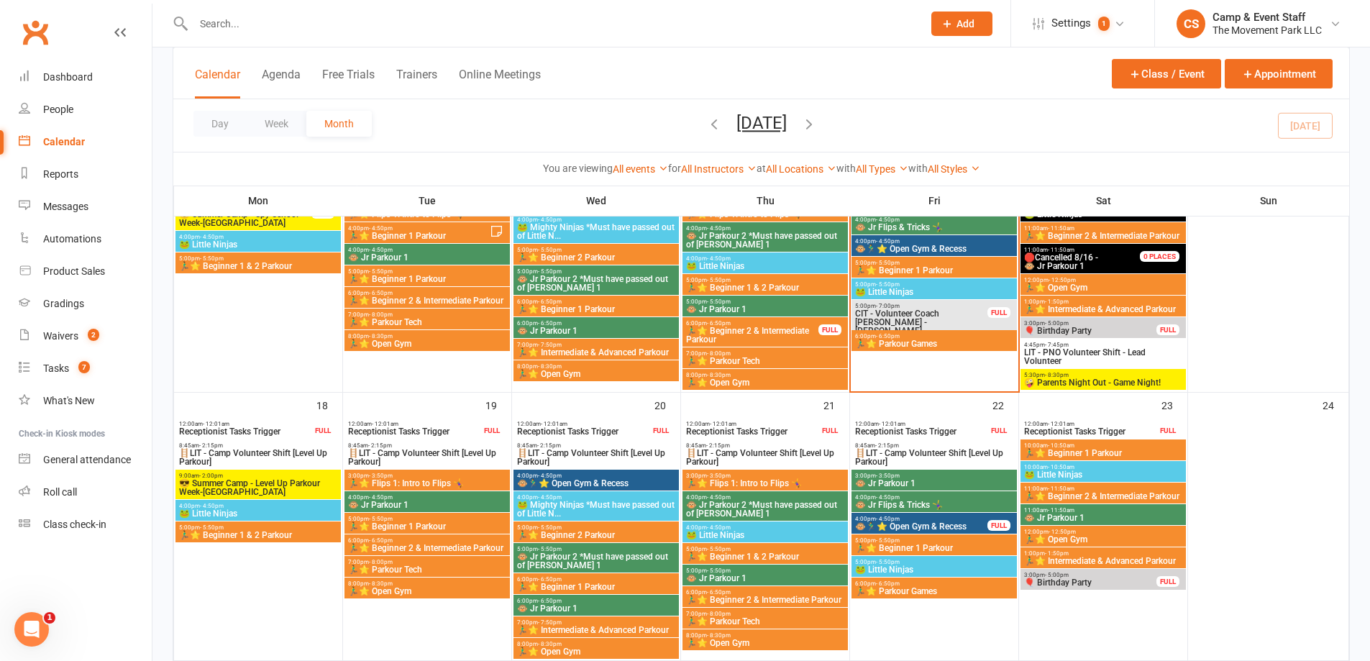
click at [1112, 384] on span "🤪 Parents Night Out - Game Night!" at bounding box center [1104, 382] width 160 height 9
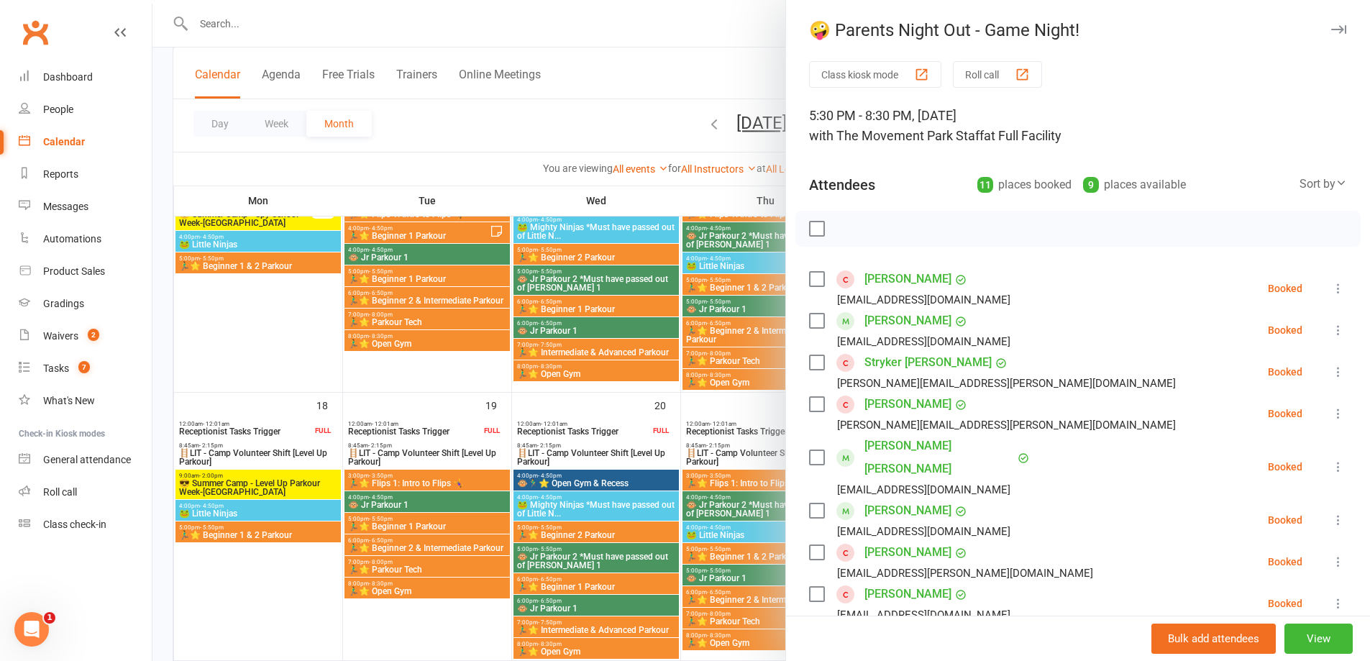
click at [1319, 41] on div "🤪 Parents Night Out - Game Night! Class kiosk mode Roll call 5:30 PM - 8:30 PM,…" at bounding box center [1077, 330] width 585 height 661
click at [1331, 30] on icon "button" at bounding box center [1338, 29] width 15 height 9
